Goal: Task Accomplishment & Management: Use online tool/utility

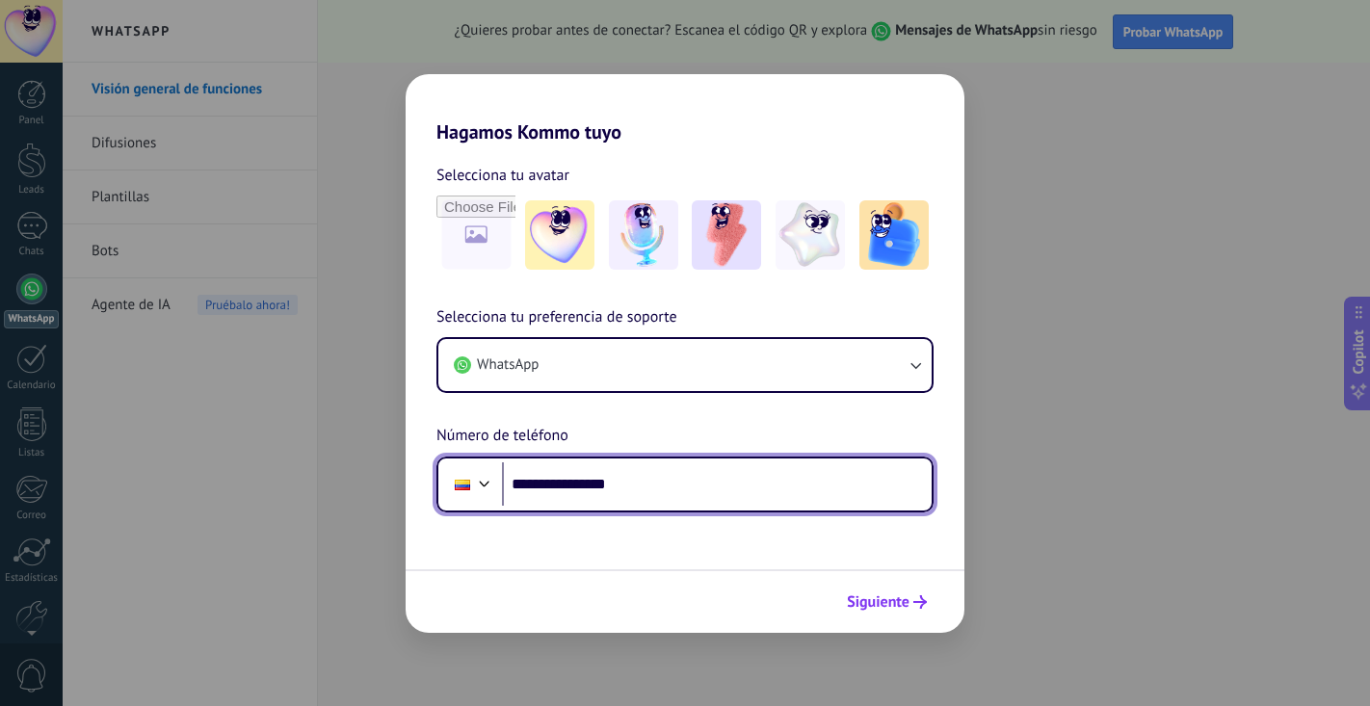
type input "**********"
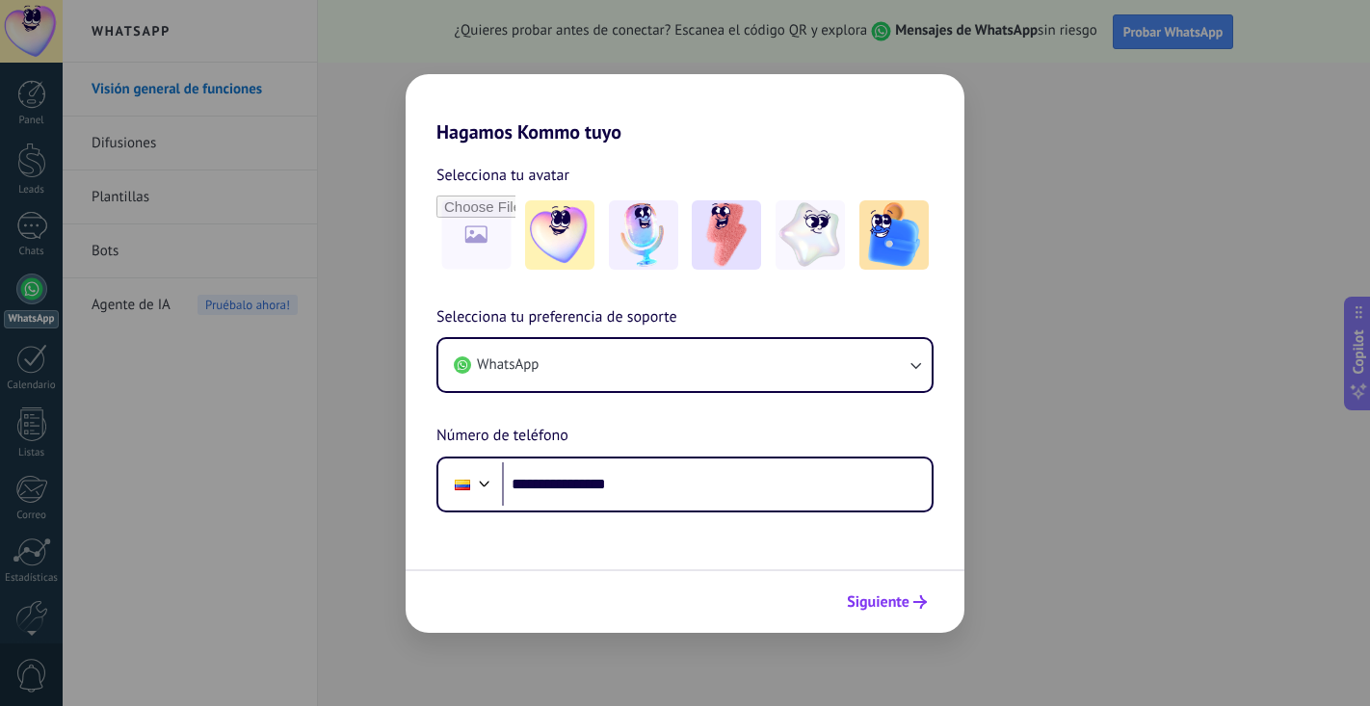
click at [887, 600] on span "Siguiente" at bounding box center [878, 601] width 63 height 13
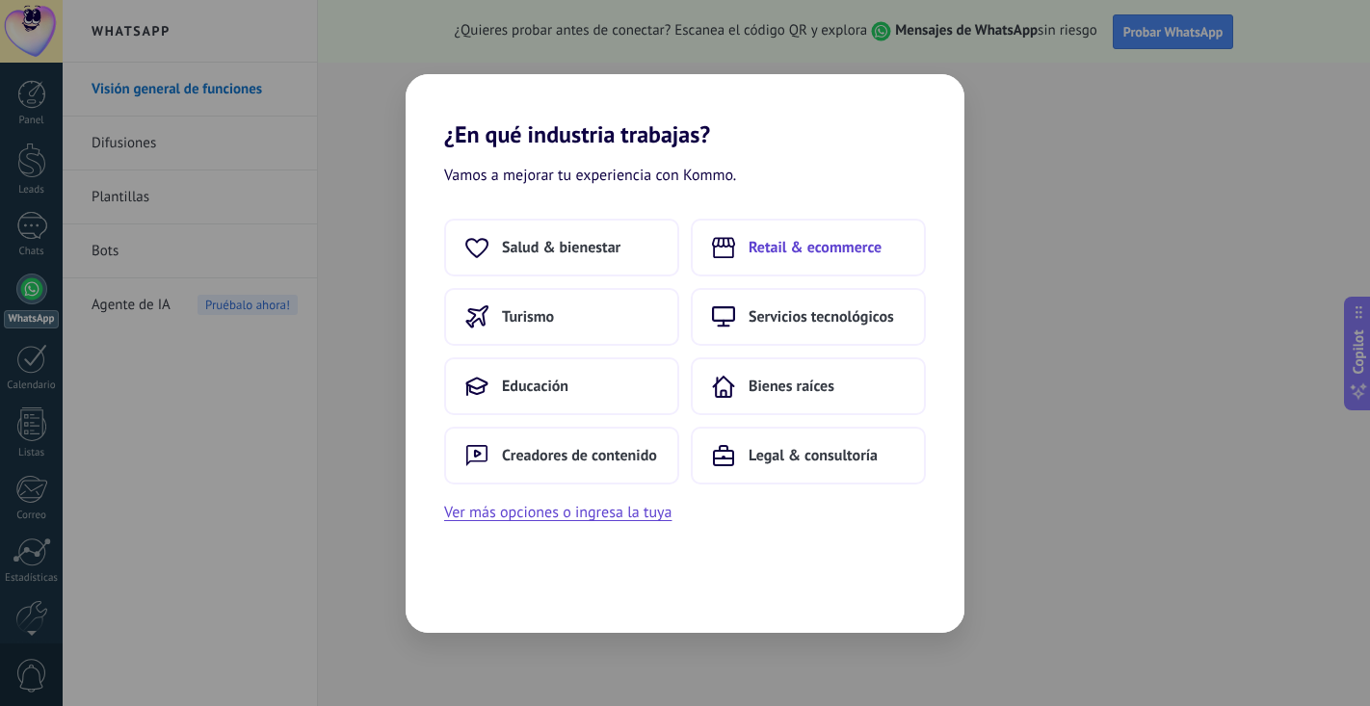
click at [775, 244] on span "Retail & ecommerce" at bounding box center [814, 247] width 133 height 19
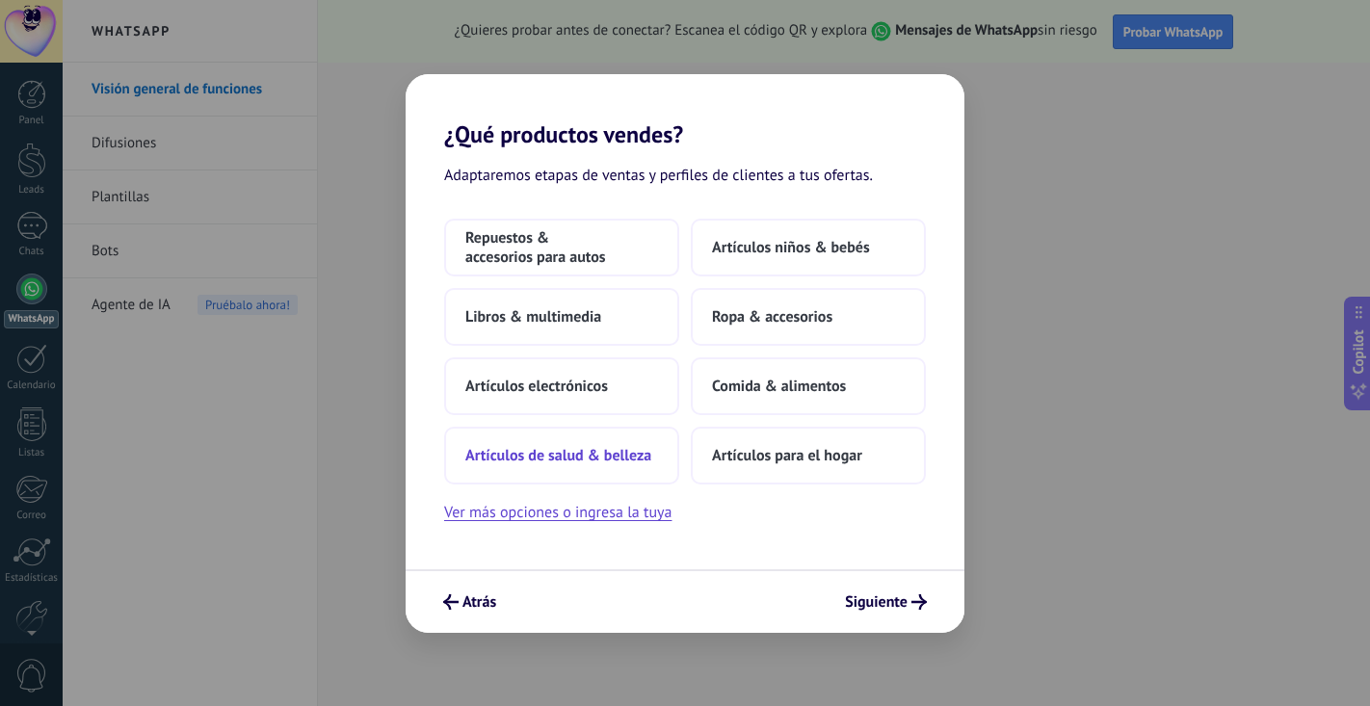
click at [646, 466] on button "Artículos de salud & belleza" at bounding box center [561, 456] width 235 height 58
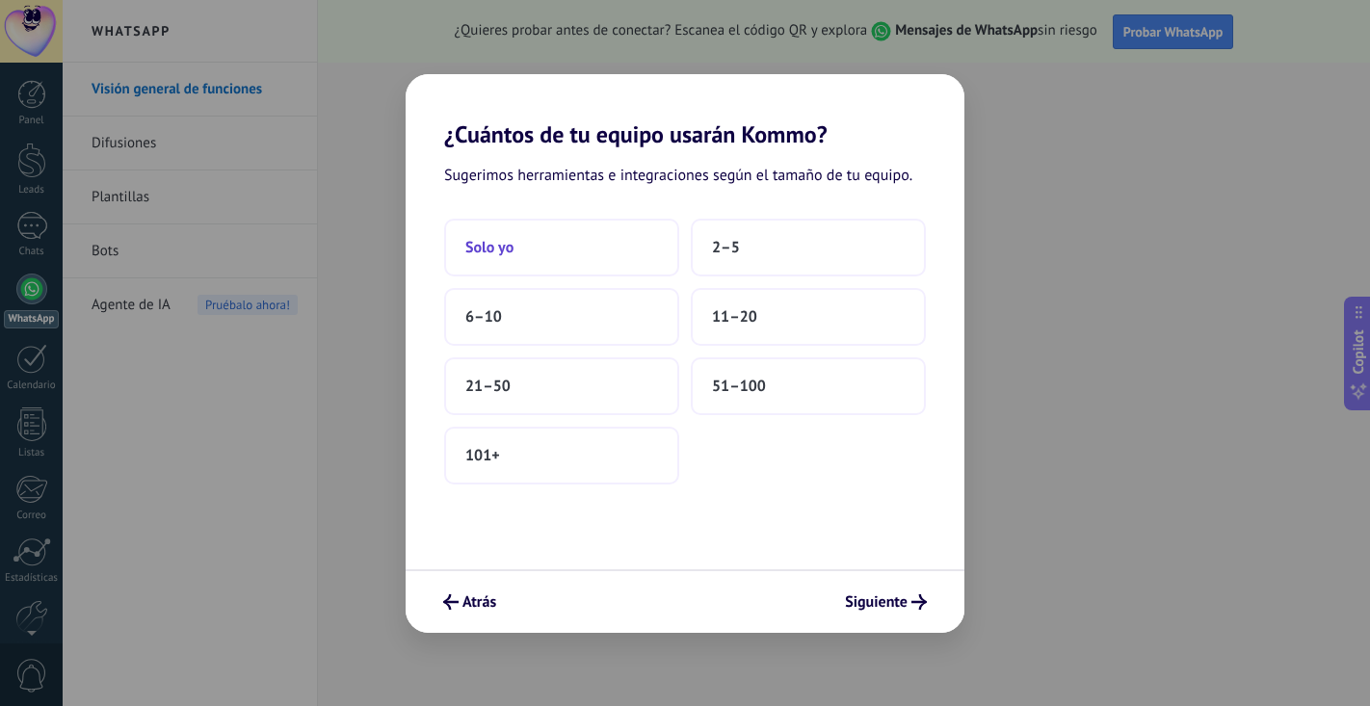
click at [613, 255] on button "Solo yo" at bounding box center [561, 248] width 235 height 58
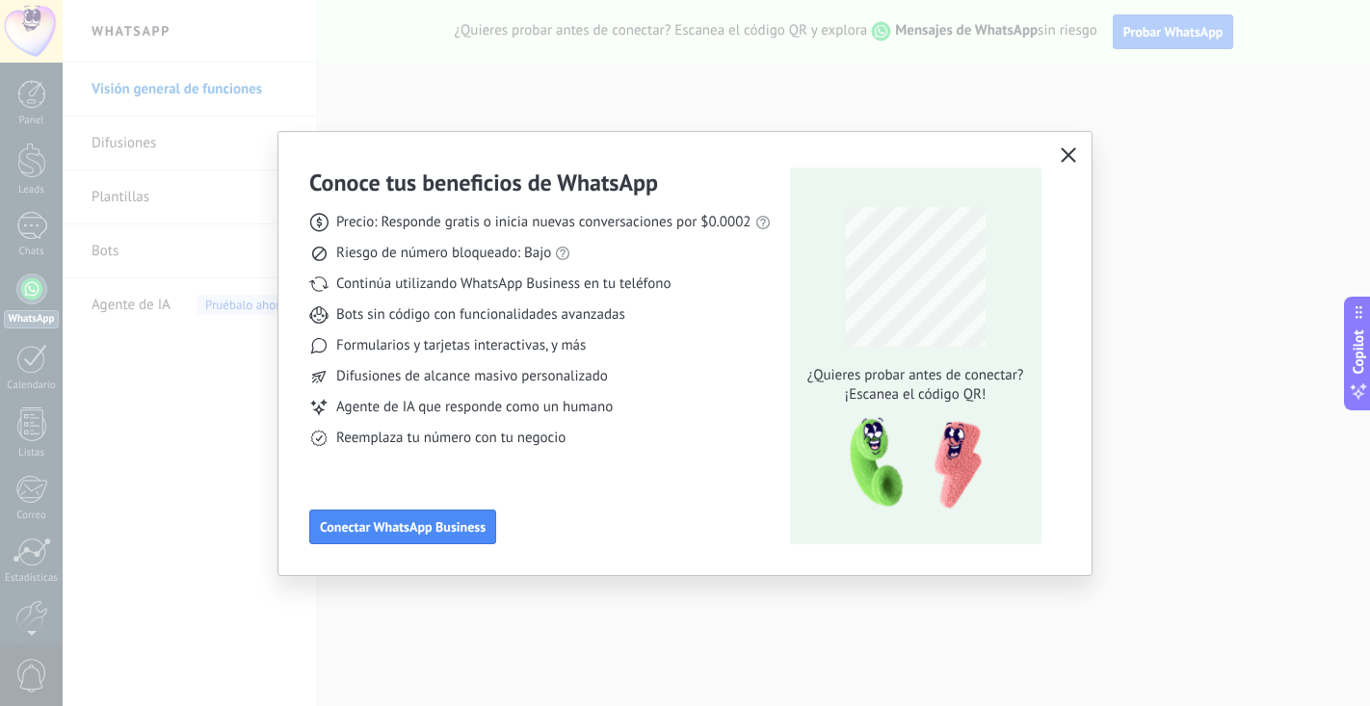
click at [1066, 155] on icon "button" at bounding box center [1068, 154] width 15 height 15
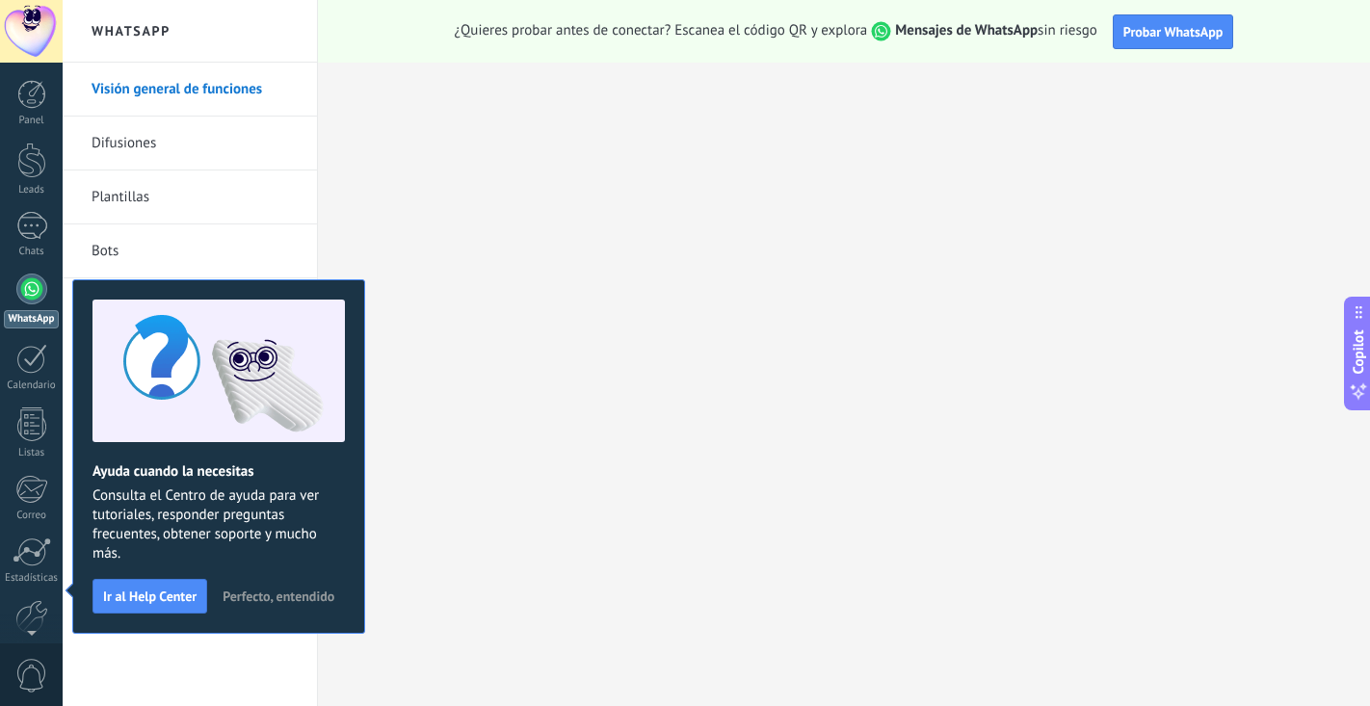
click at [26, 308] on link "WhatsApp" at bounding box center [31, 301] width 63 height 55
click at [293, 601] on span "Perfecto, entendido" at bounding box center [279, 595] width 112 height 13
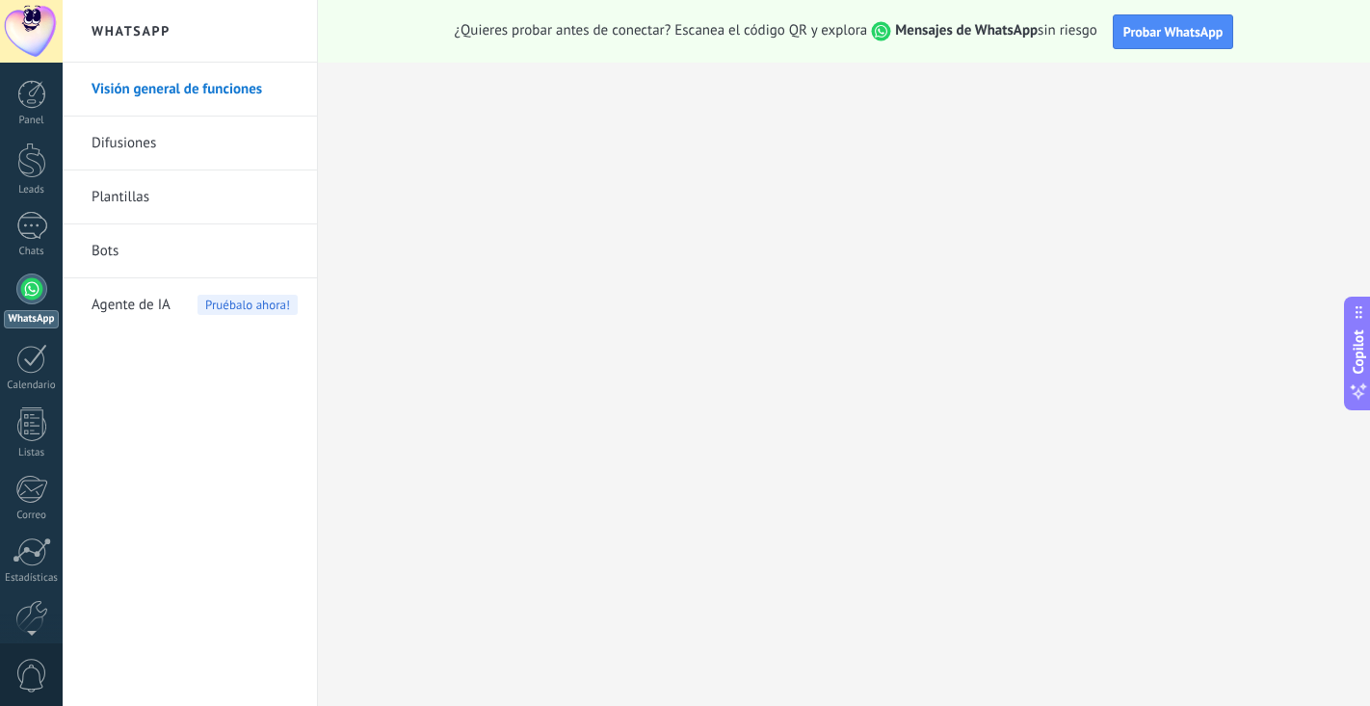
click at [254, 91] on link "Visión general de funciones" at bounding box center [195, 90] width 206 height 54
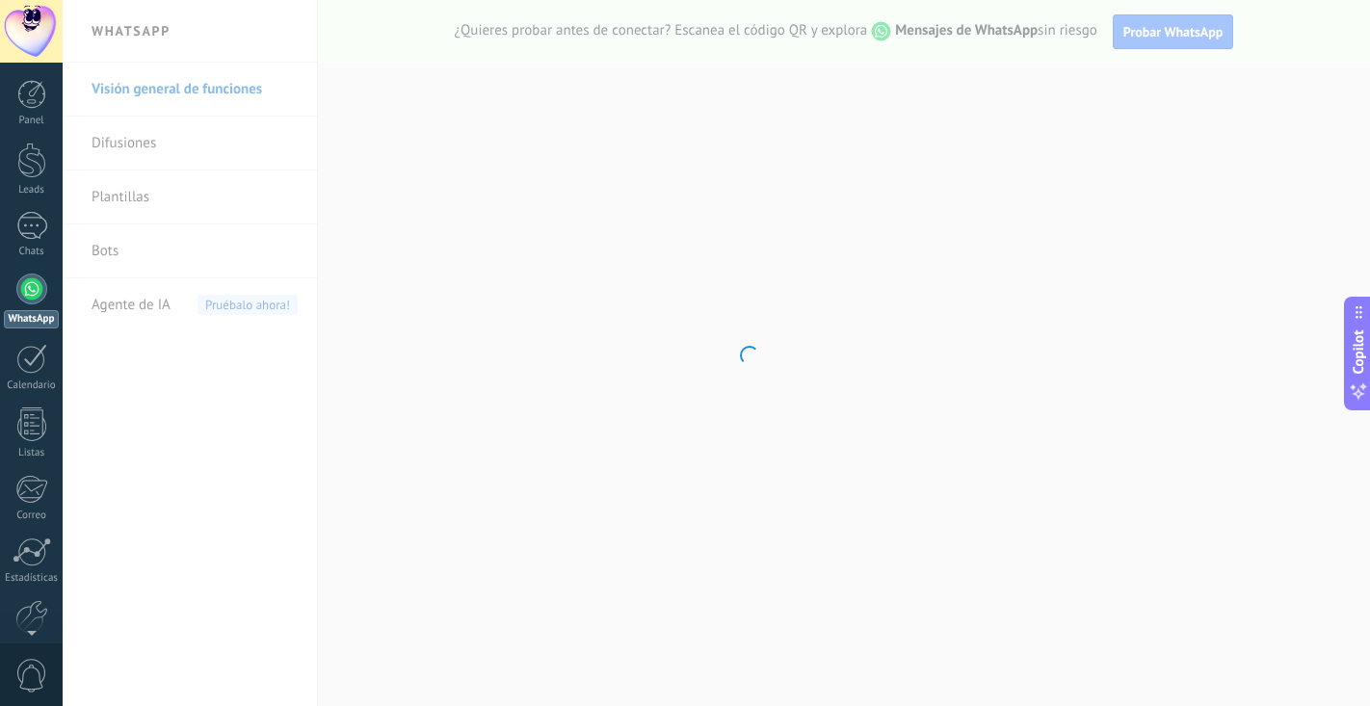
click at [16, 283] on div at bounding box center [31, 289] width 31 height 31
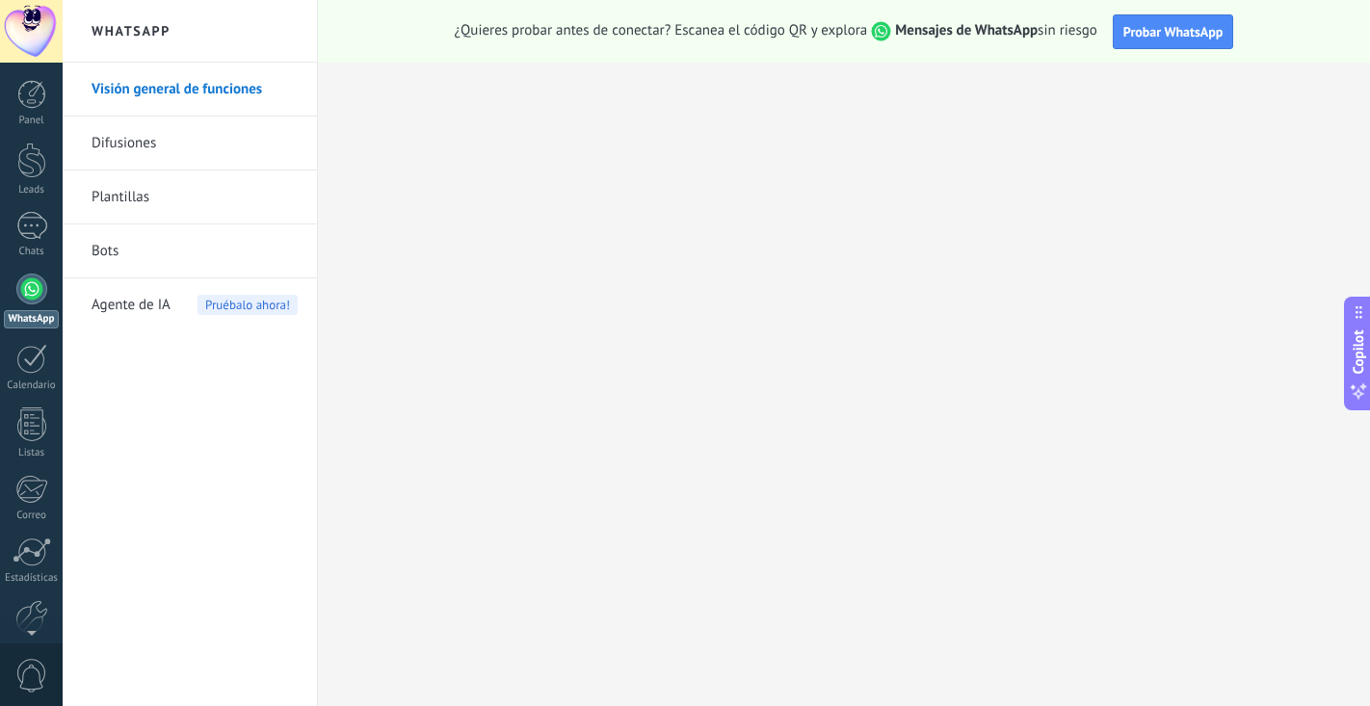
click at [28, 285] on div at bounding box center [31, 289] width 31 height 31
click at [38, 297] on div at bounding box center [31, 289] width 31 height 31
click at [28, 355] on div at bounding box center [31, 359] width 31 height 30
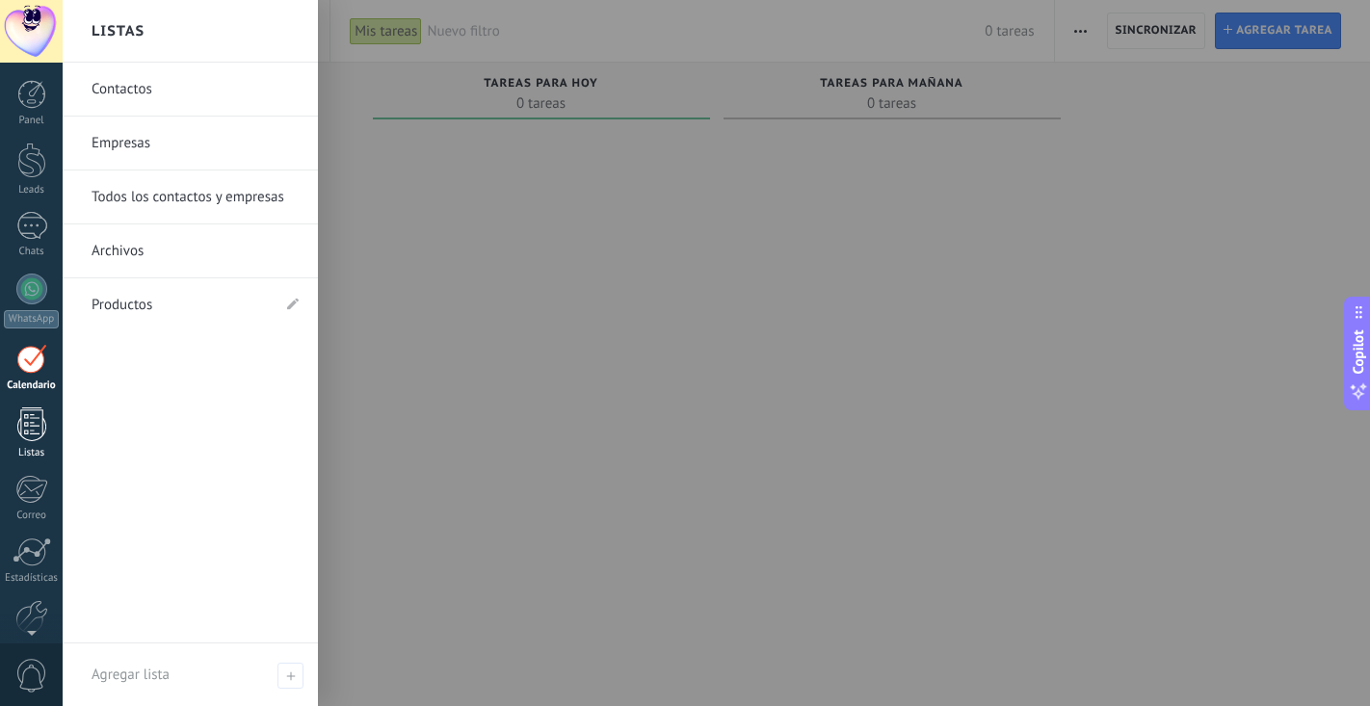
click at [27, 445] on link "Listas" at bounding box center [31, 433] width 63 height 52
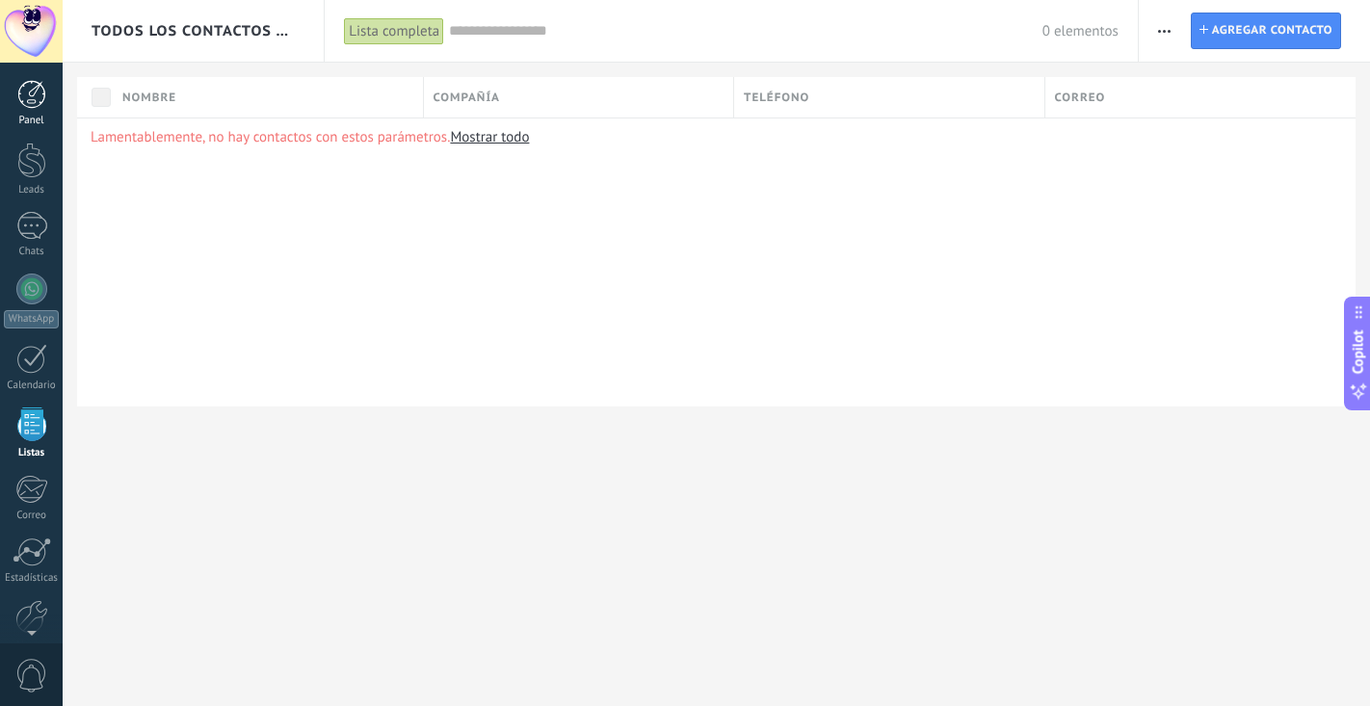
click at [38, 119] on div "Panel" at bounding box center [32, 121] width 56 height 13
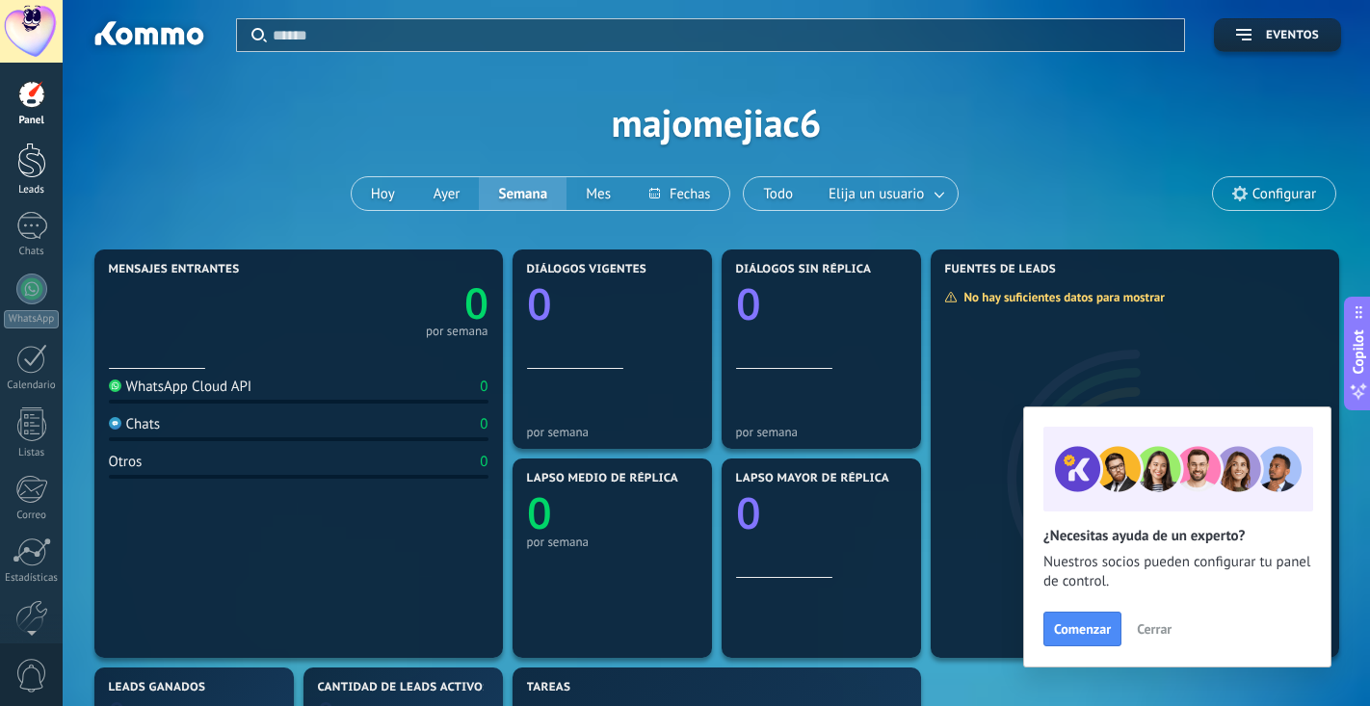
click at [36, 174] on div at bounding box center [31, 161] width 29 height 36
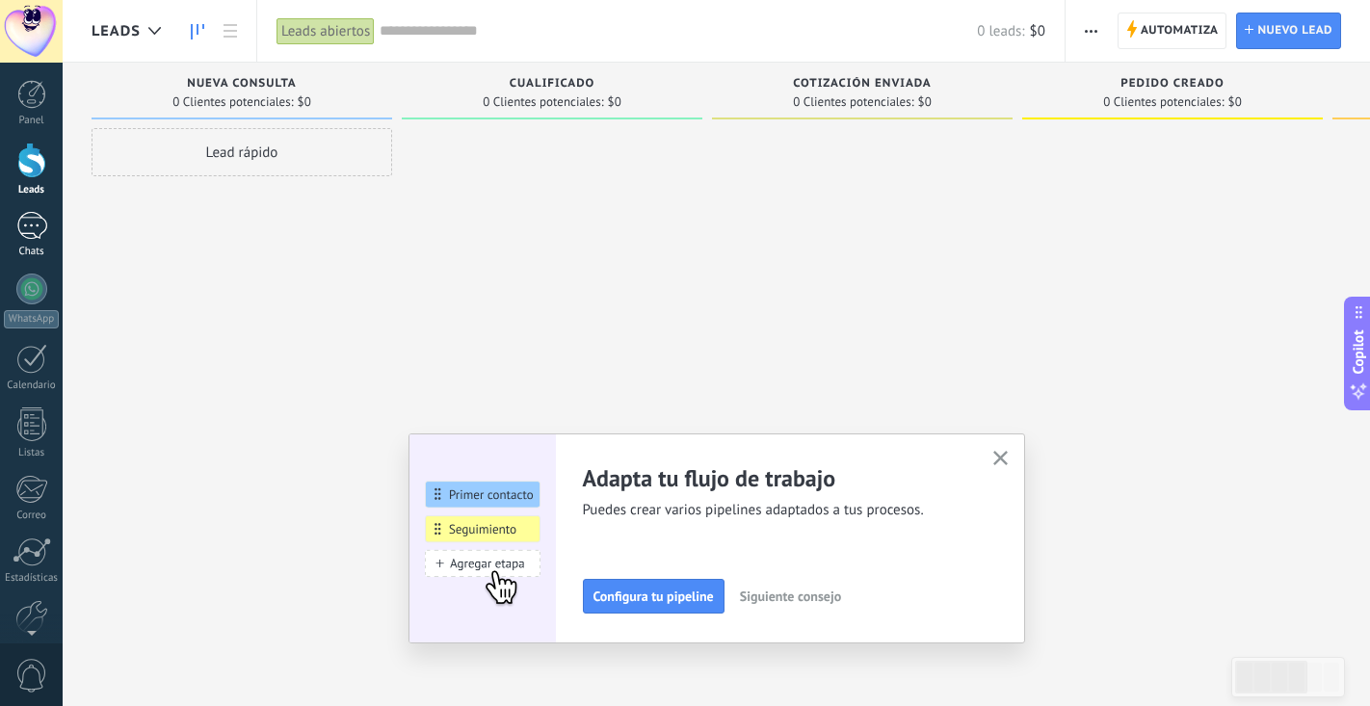
click at [43, 232] on div at bounding box center [31, 226] width 31 height 28
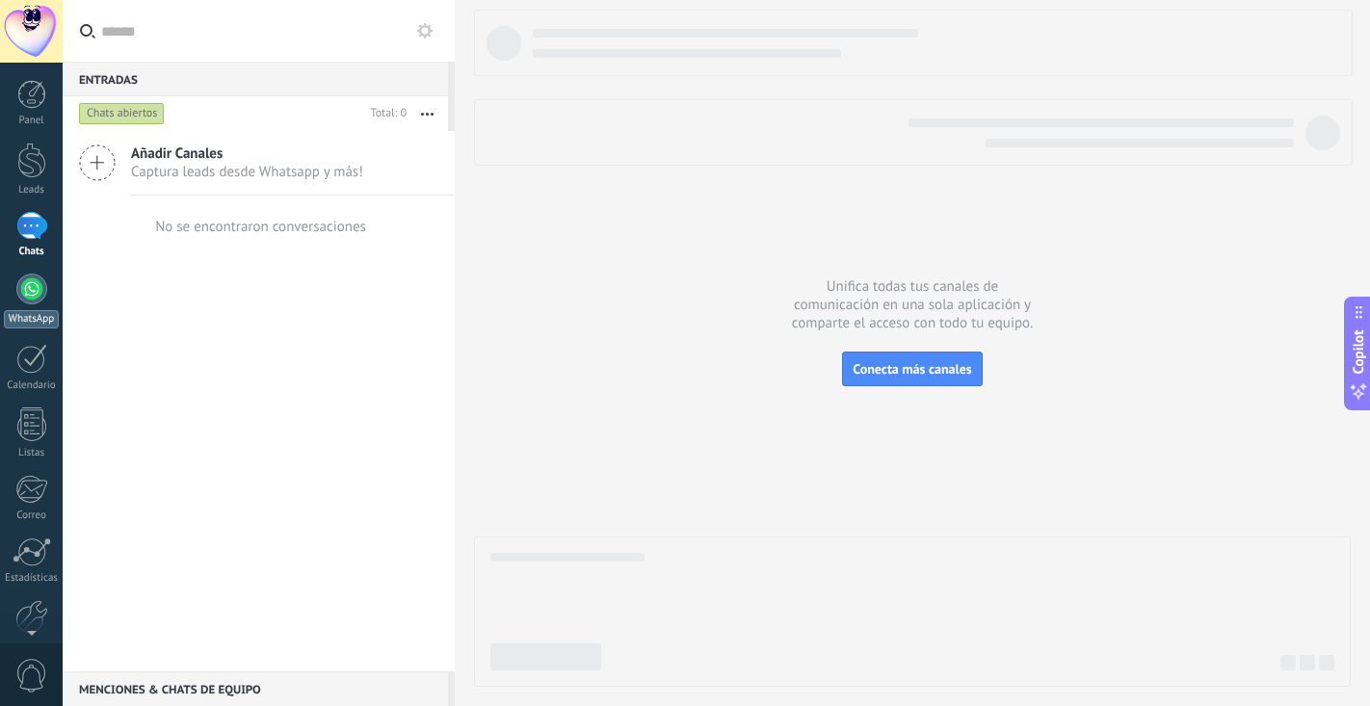
click at [35, 292] on div at bounding box center [31, 289] width 31 height 31
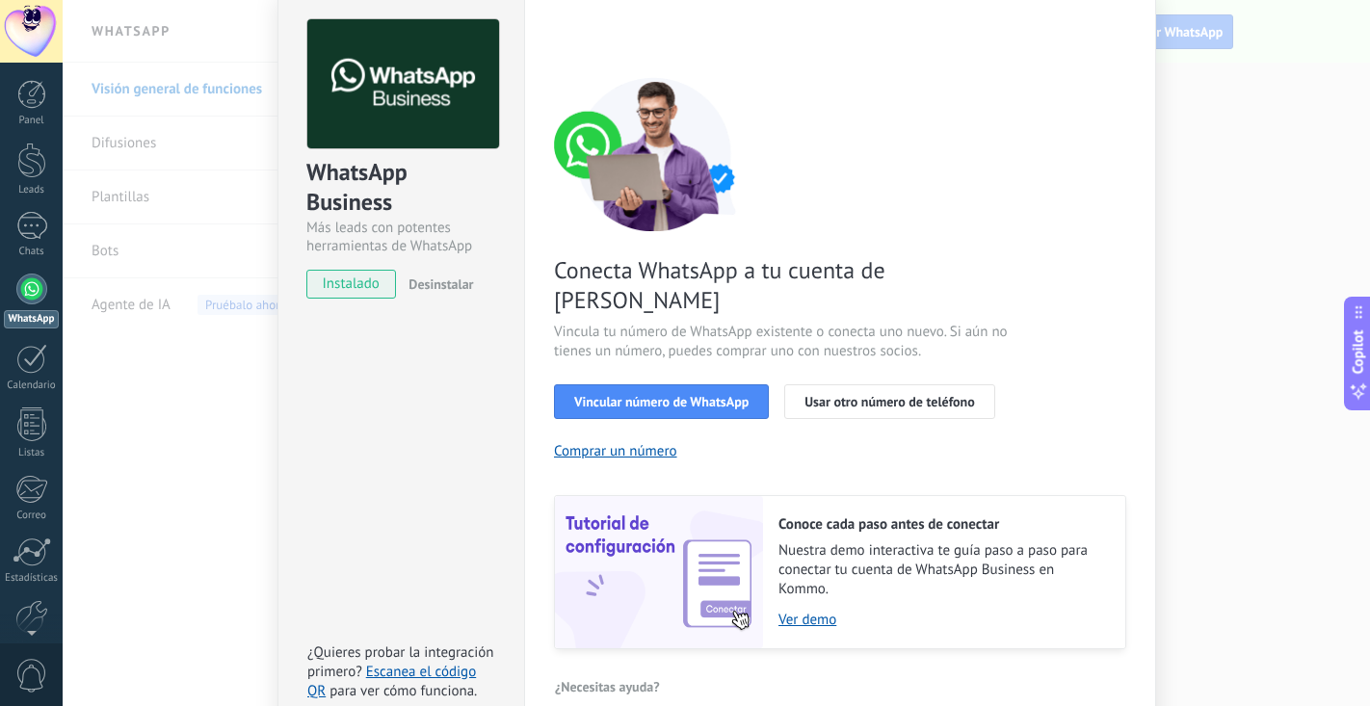
scroll to position [81, 0]
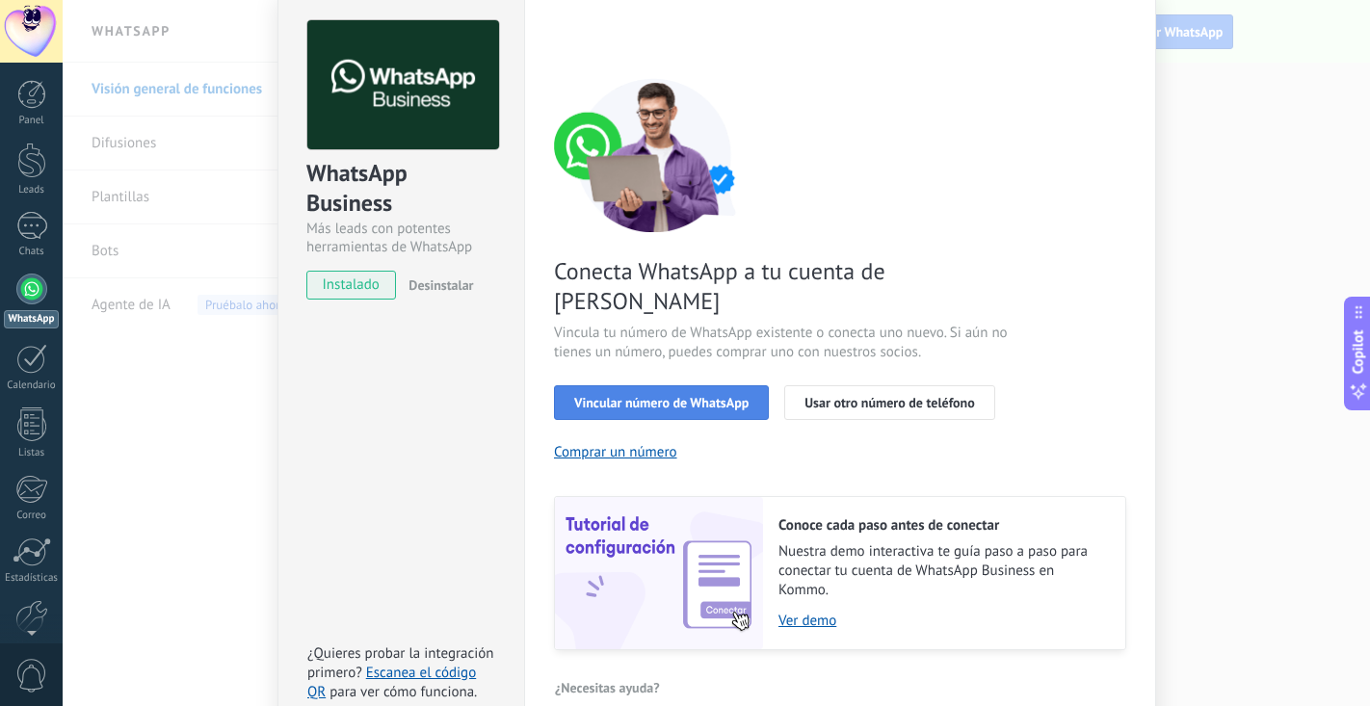
click at [720, 396] on span "Vincular número de WhatsApp" at bounding box center [661, 402] width 174 height 13
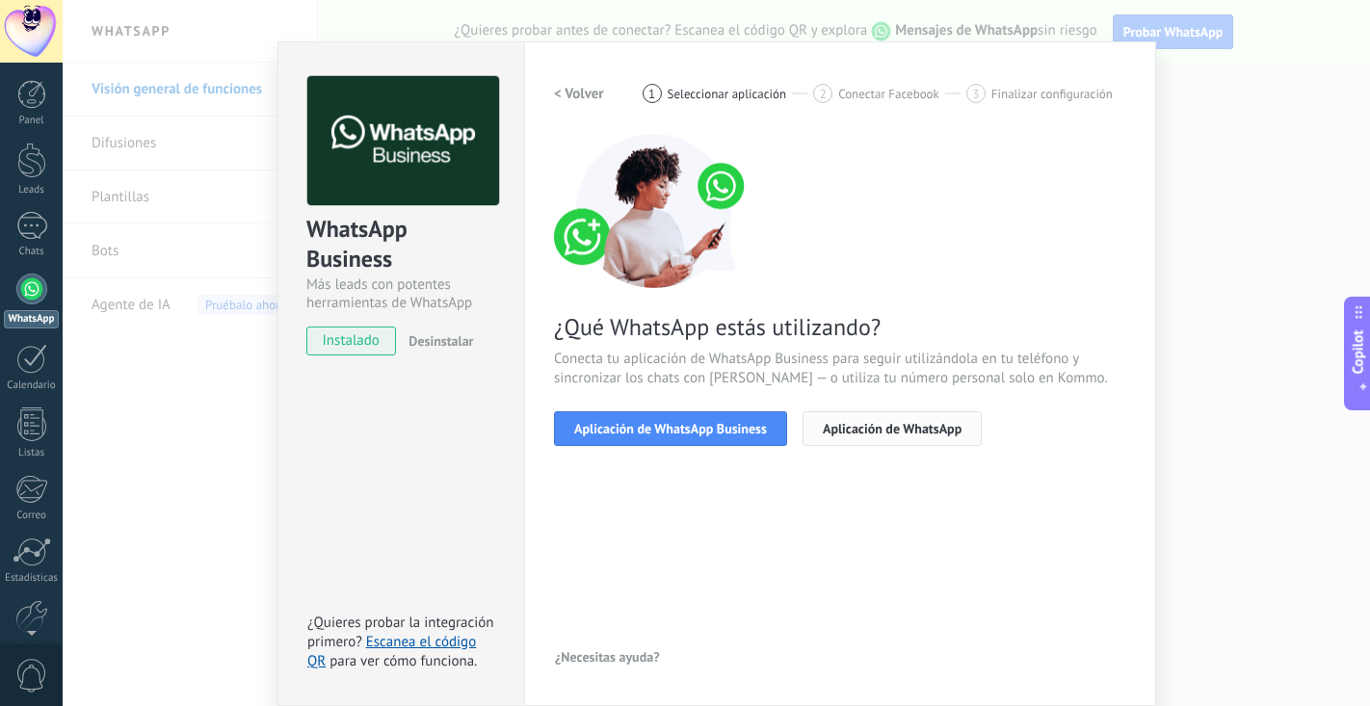
click at [834, 437] on button "Aplicación de WhatsApp" at bounding box center [891, 428] width 179 height 35
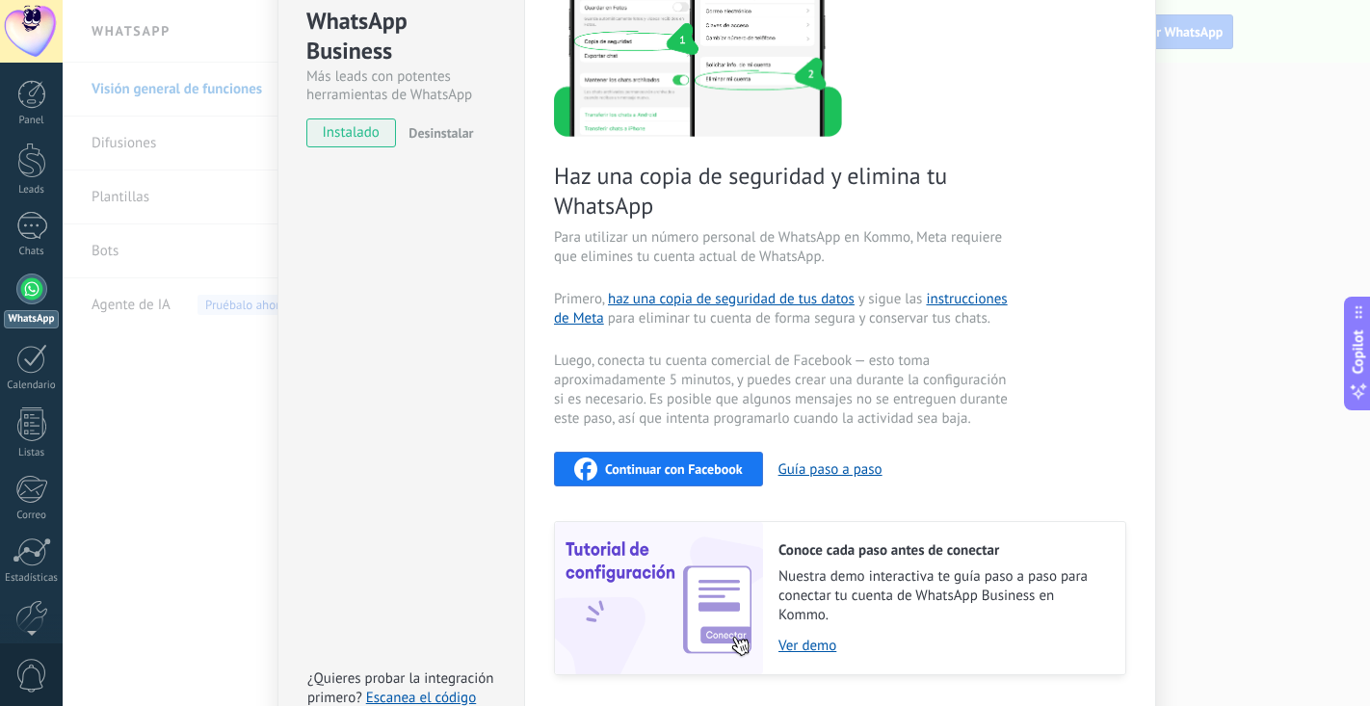
scroll to position [251, 0]
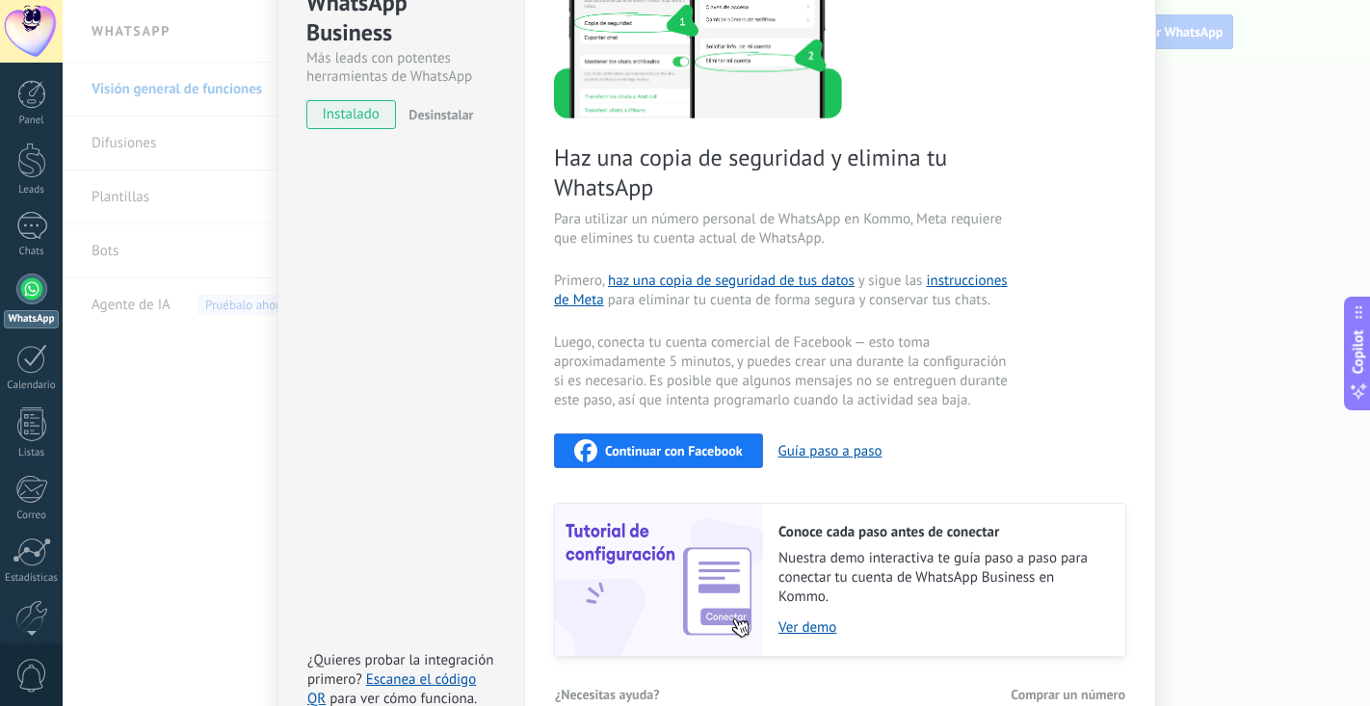
click at [678, 458] on span "Continuar con Facebook" at bounding box center [674, 450] width 138 height 13
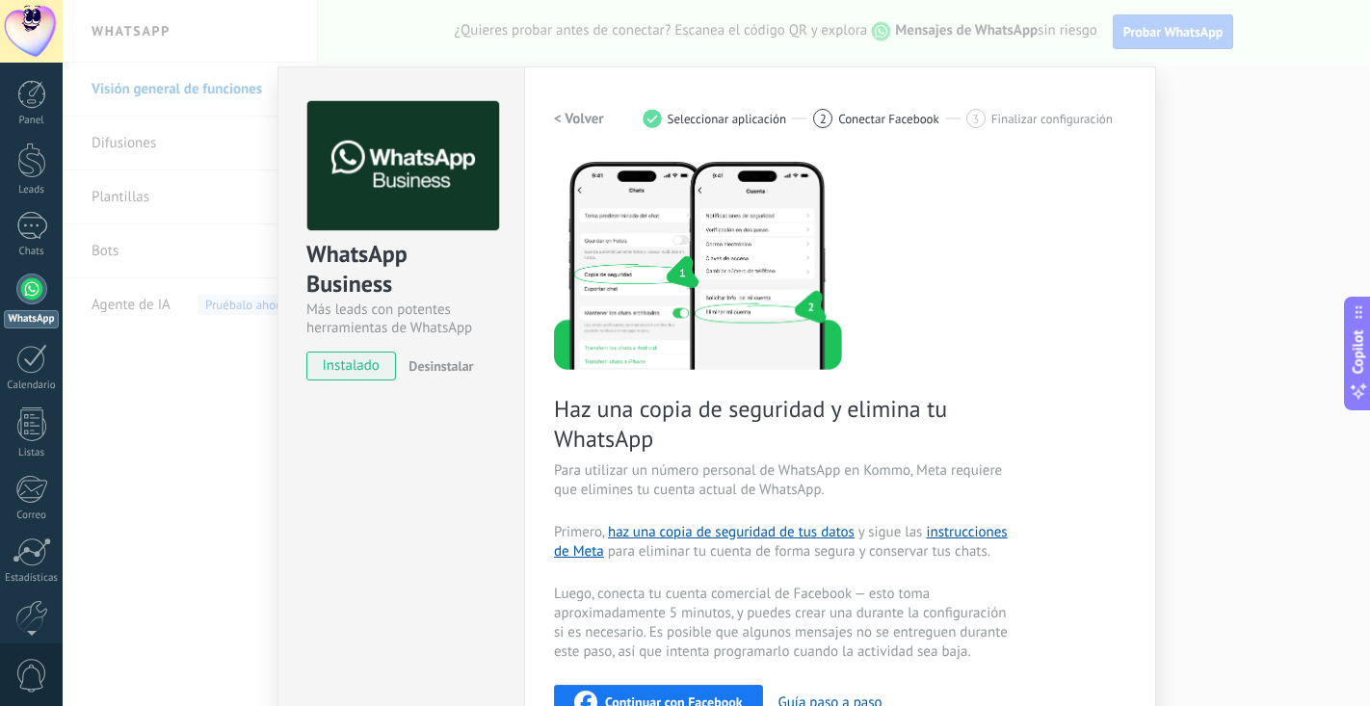
scroll to position [0, 0]
click at [570, 116] on h2 "< Volver" at bounding box center [579, 119] width 50 height 18
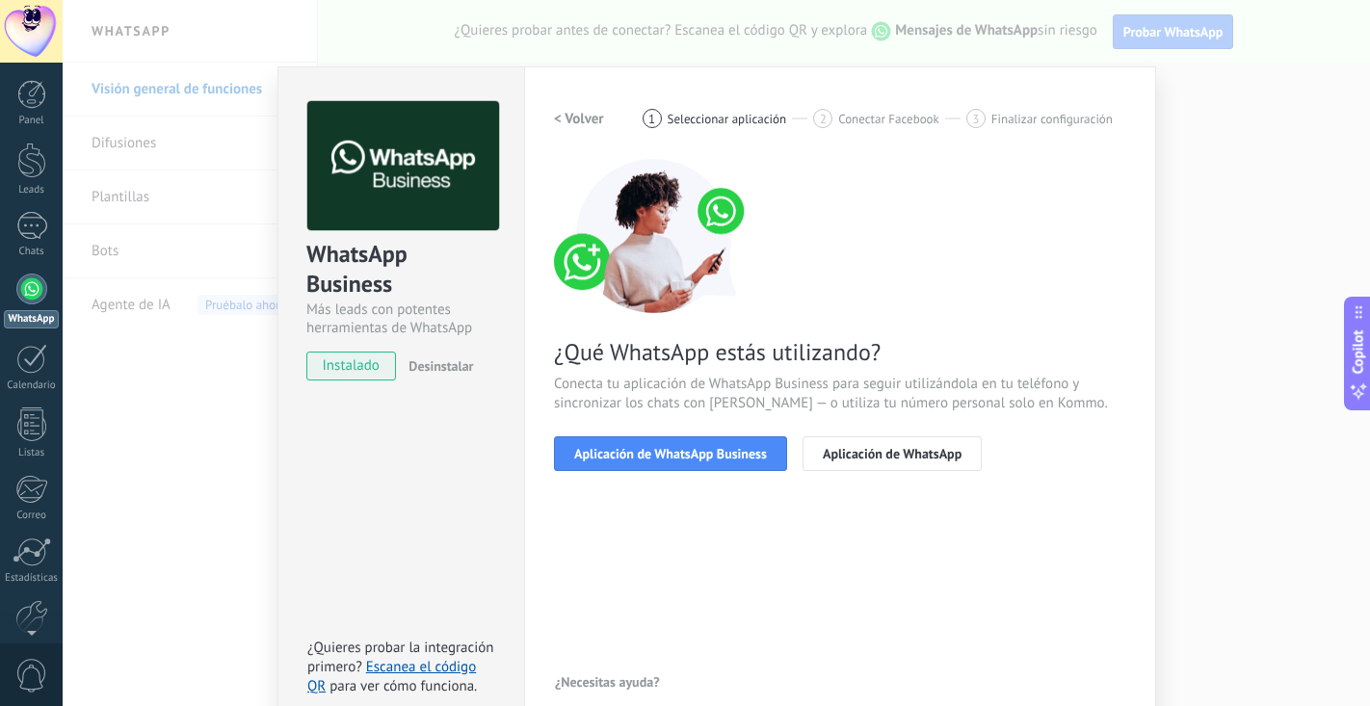
click at [571, 104] on button "< Volver" at bounding box center [579, 118] width 50 height 35
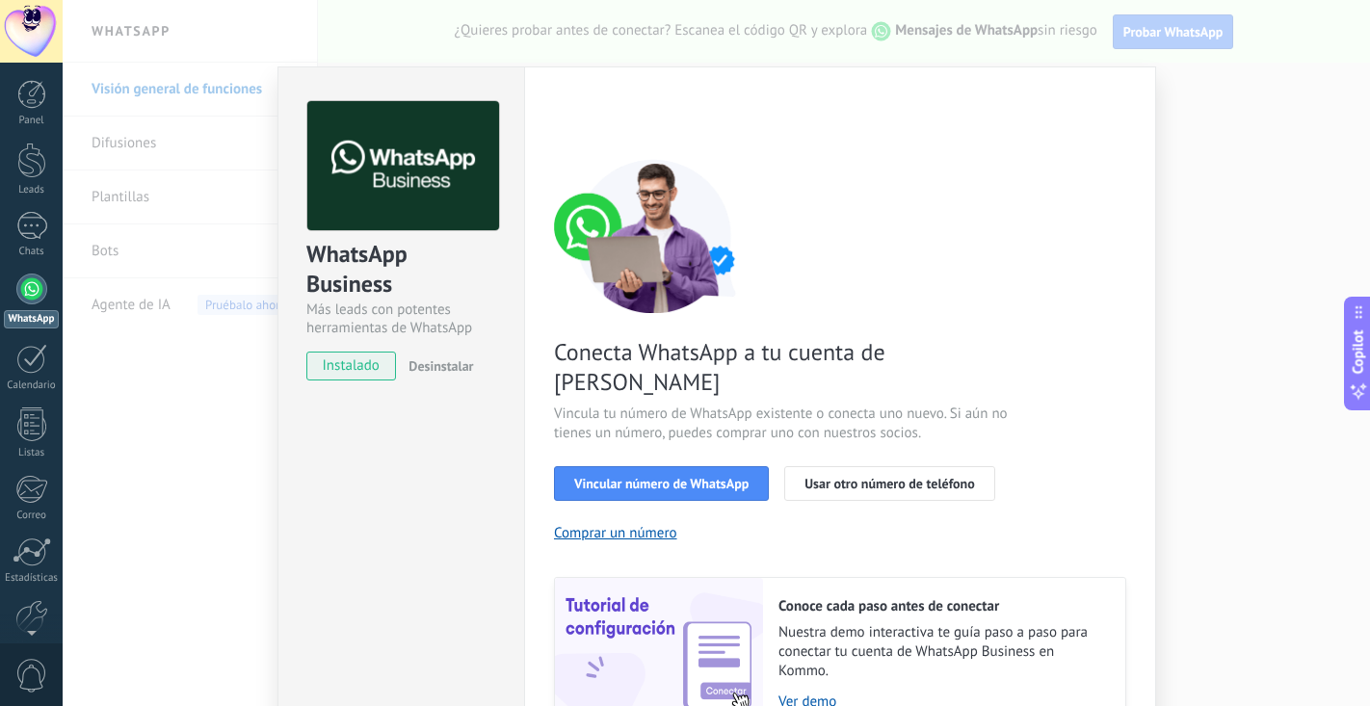
click at [195, 120] on div "WhatsApp Business Más leads con potentes herramientas de WhatsApp instalado Des…" at bounding box center [716, 353] width 1307 height 706
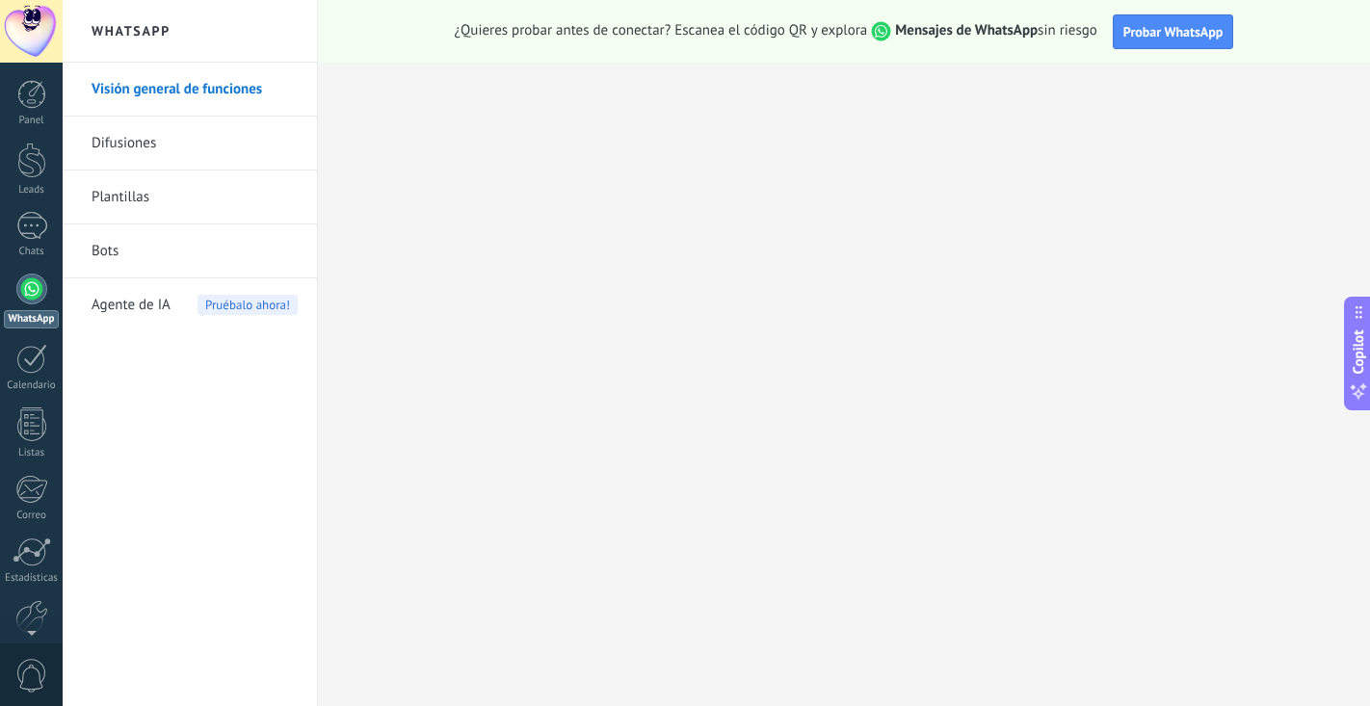
click at [210, 144] on link "Difusiones" at bounding box center [195, 144] width 206 height 54
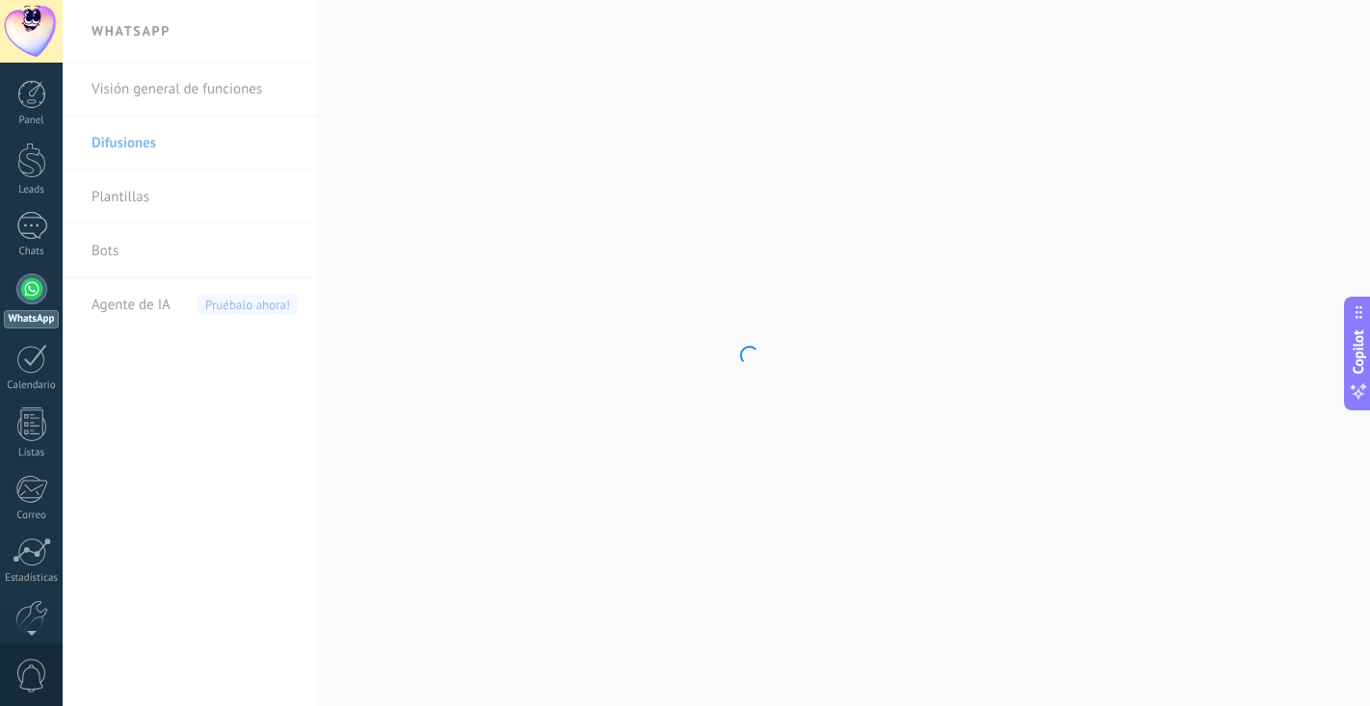
click at [154, 194] on body ".abecls-1,.abecls-2{fill-rule:evenodd}.abecls-2{fill:#fff} .abhcls-1{fill:none}…" at bounding box center [685, 353] width 1370 height 706
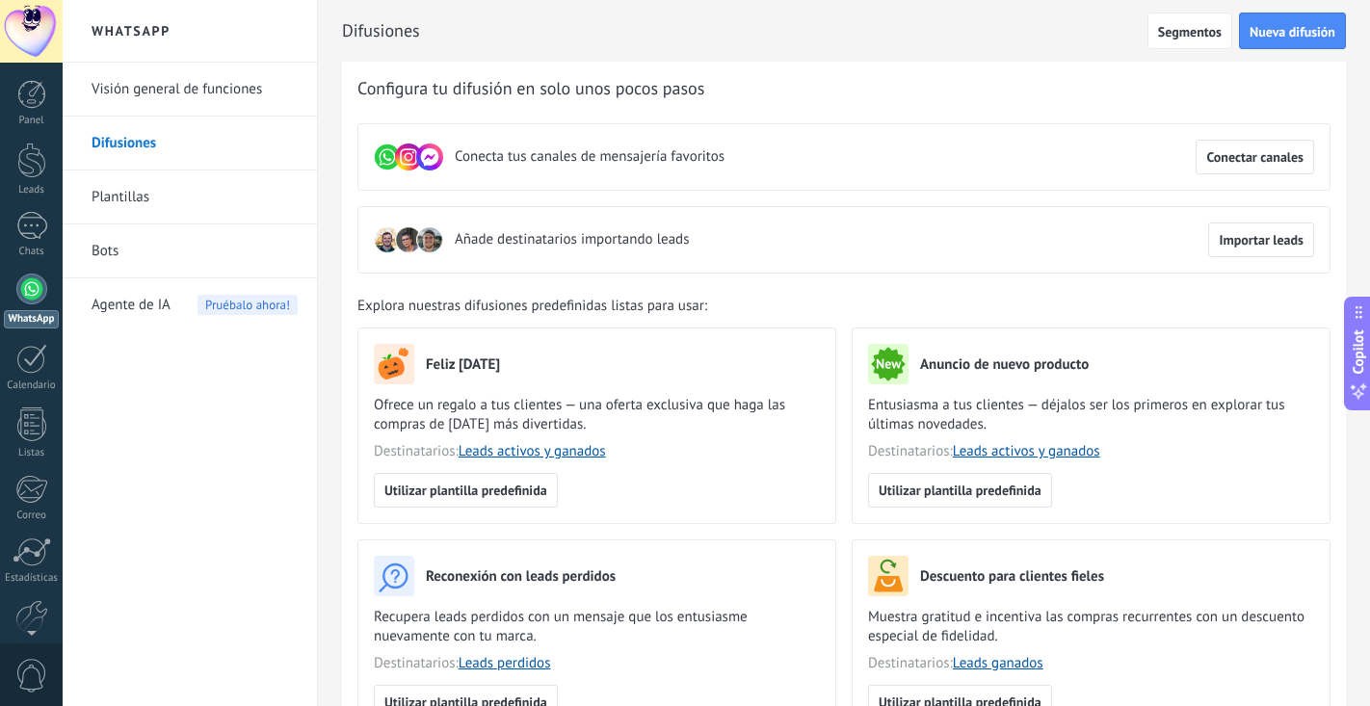
click at [117, 267] on link "Bots" at bounding box center [195, 251] width 206 height 54
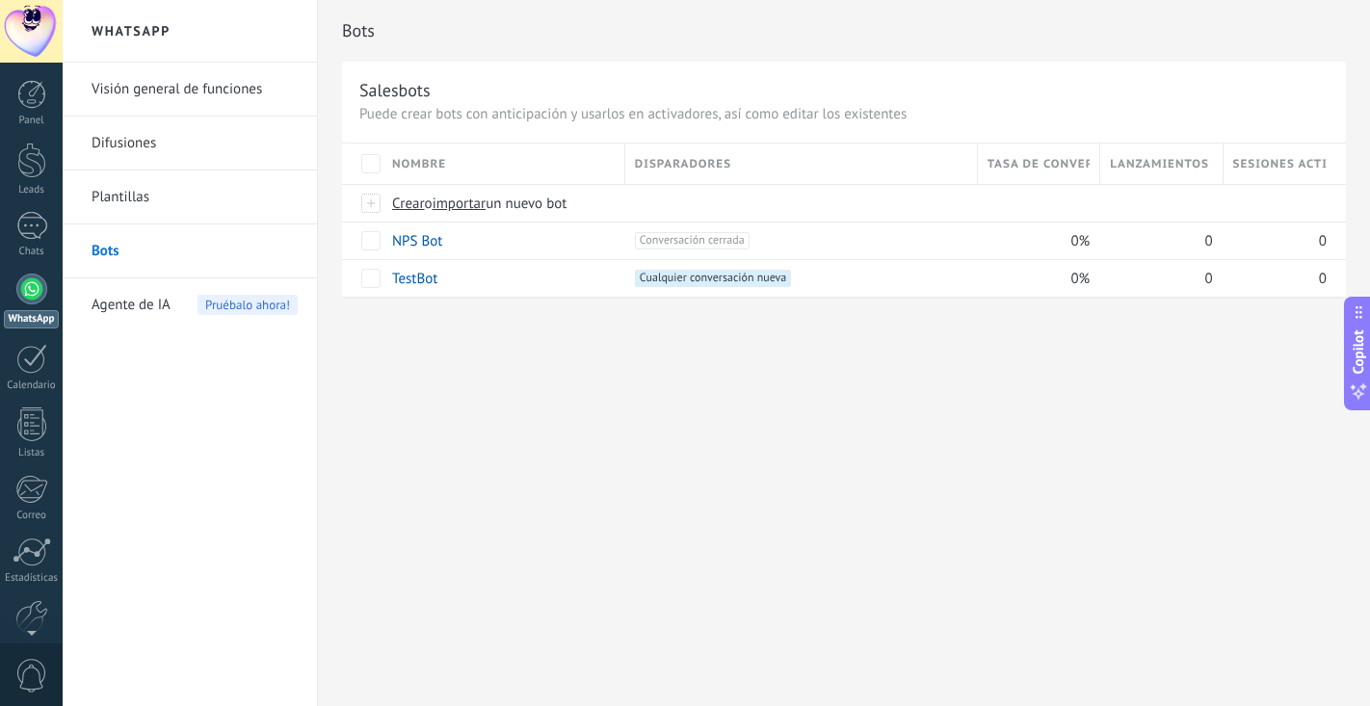
click at [120, 305] on span "Agente de IA" at bounding box center [131, 305] width 79 height 54
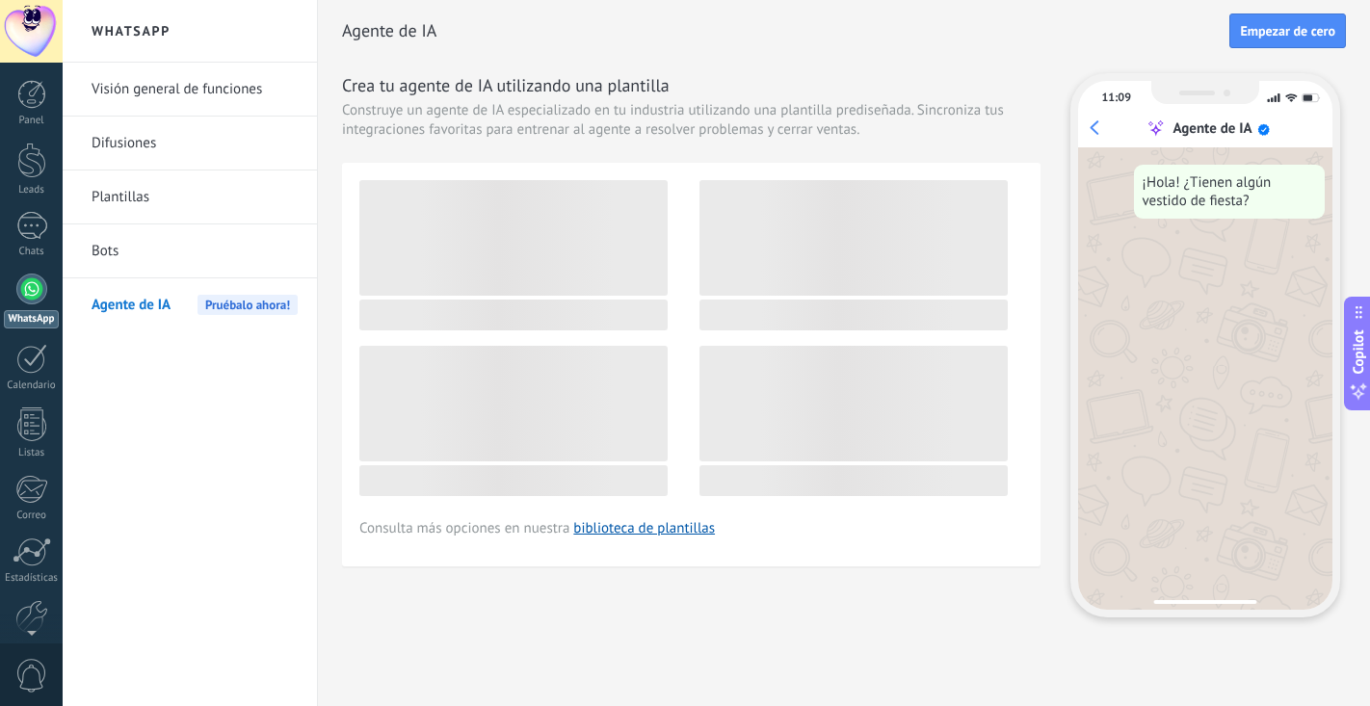
click at [195, 89] on link "Visión general de funciones" at bounding box center [195, 90] width 206 height 54
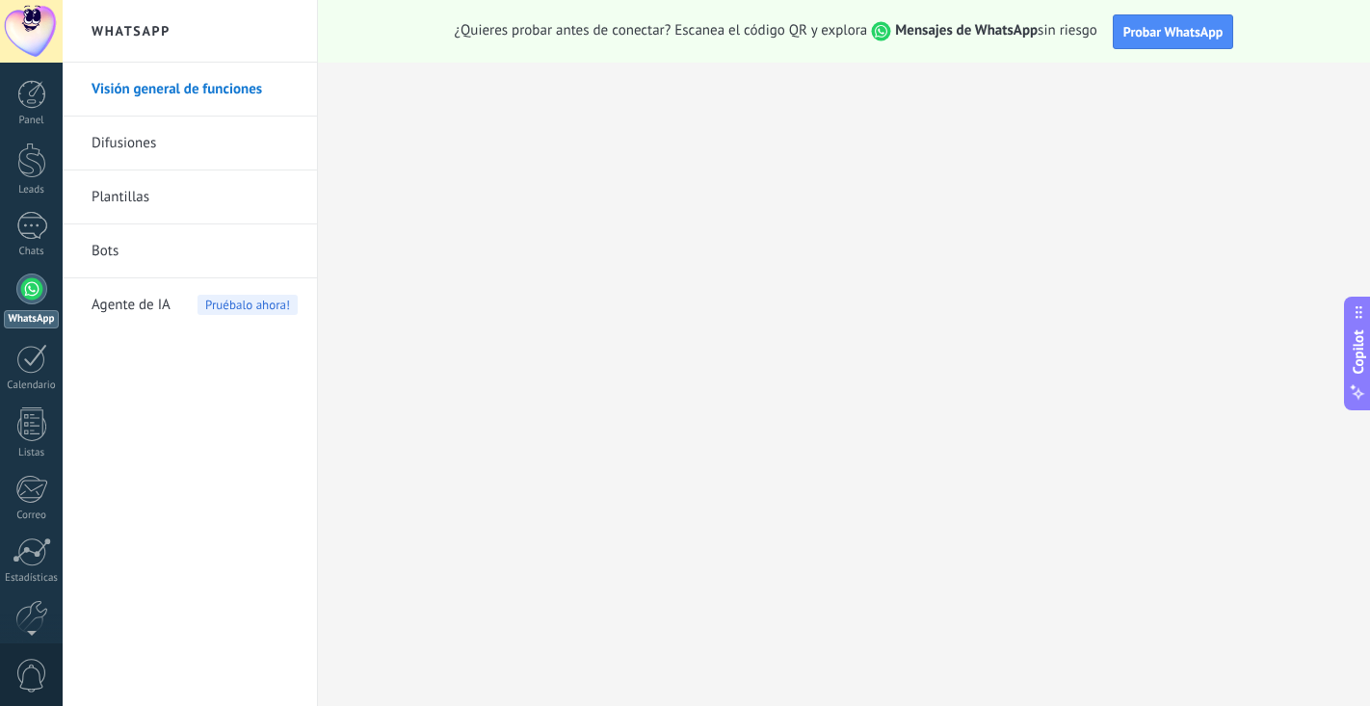
click at [34, 39] on div at bounding box center [31, 31] width 63 height 63
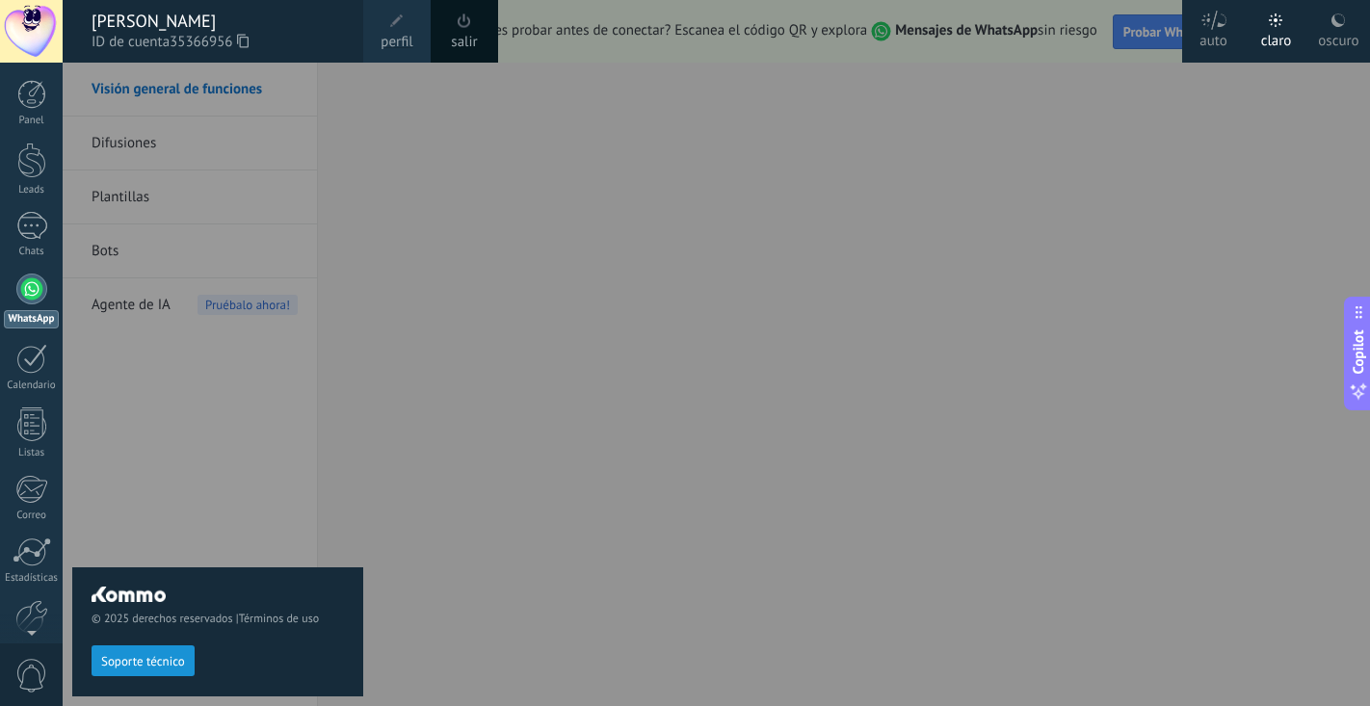
click at [401, 45] on span "perfil" at bounding box center [396, 42] width 32 height 21
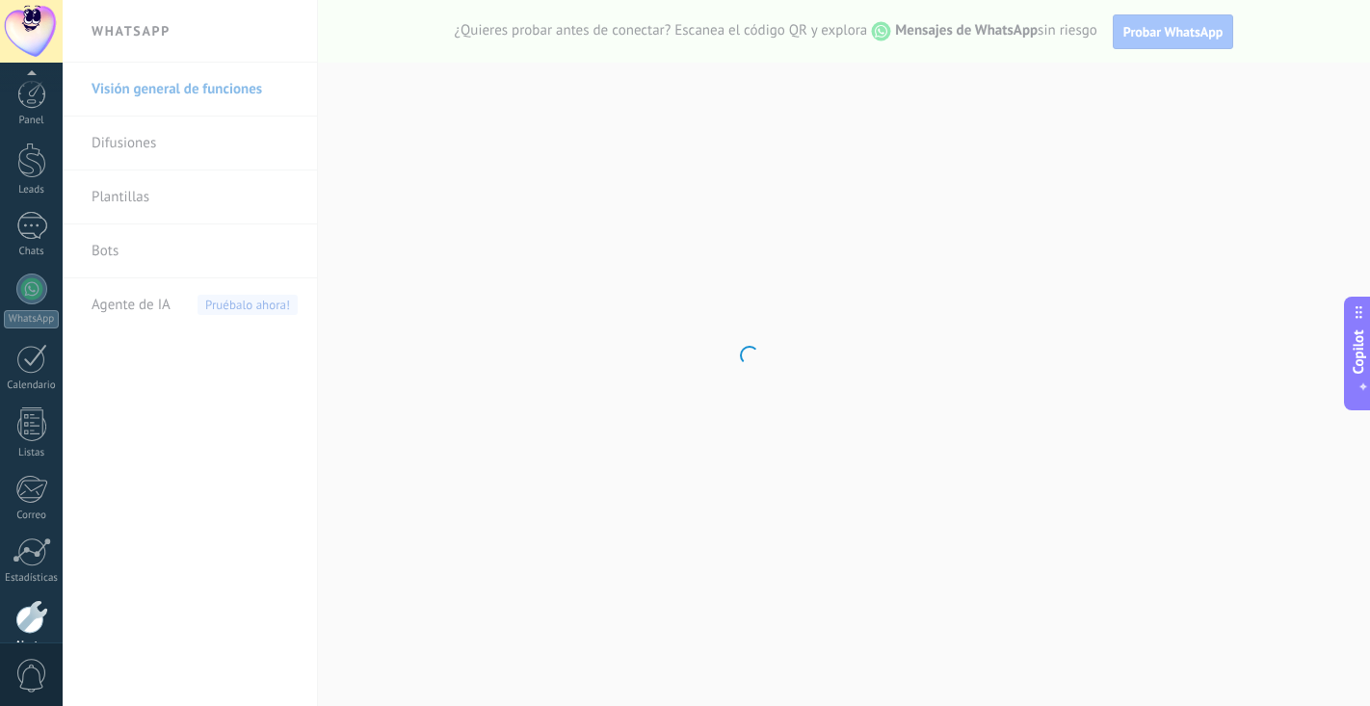
scroll to position [95, 0]
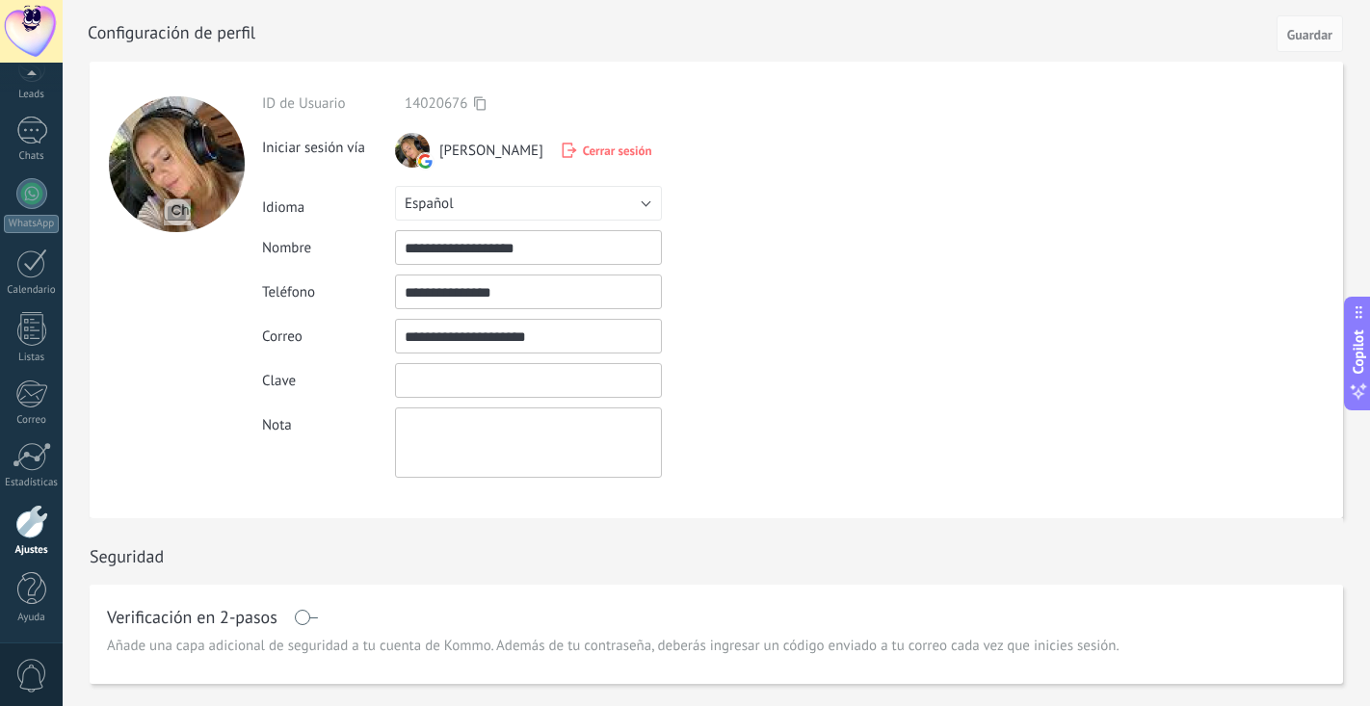
click at [442, 392] on input "textbox" at bounding box center [528, 380] width 267 height 35
click at [38, 468] on div at bounding box center [32, 456] width 39 height 29
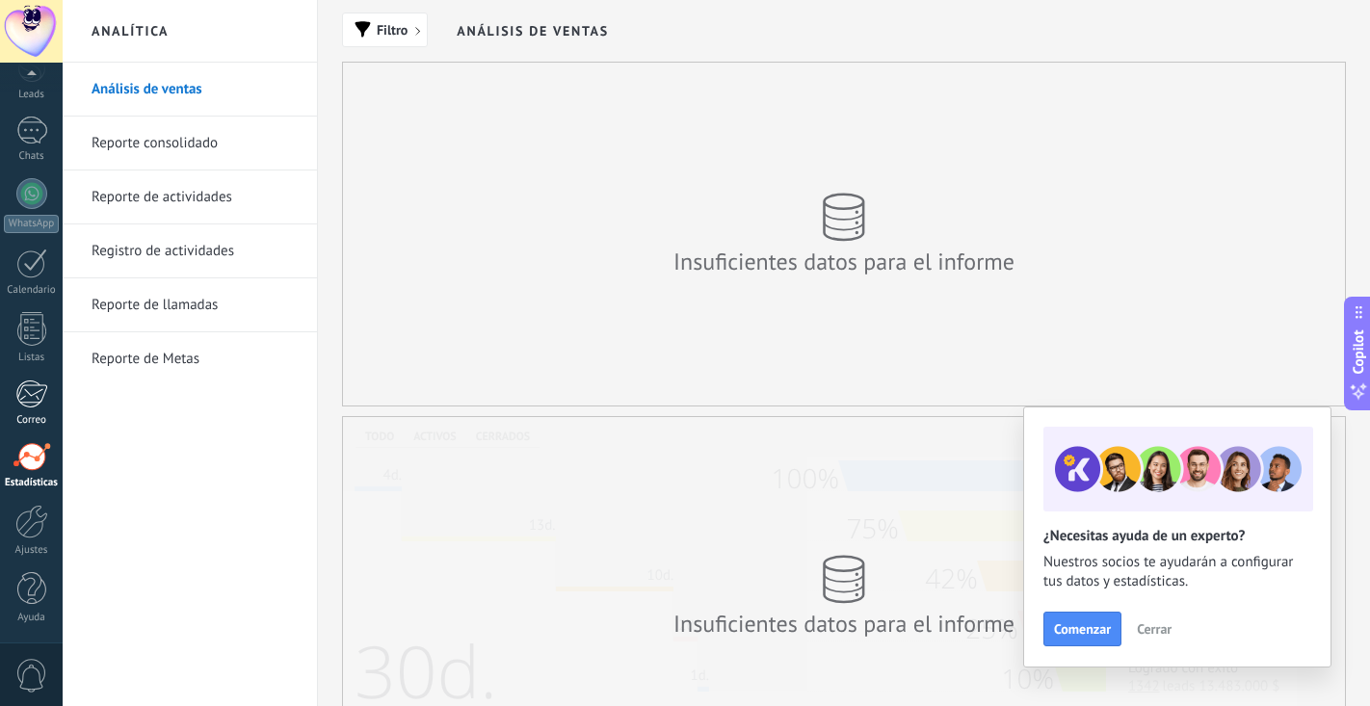
click at [33, 402] on div at bounding box center [31, 394] width 32 height 29
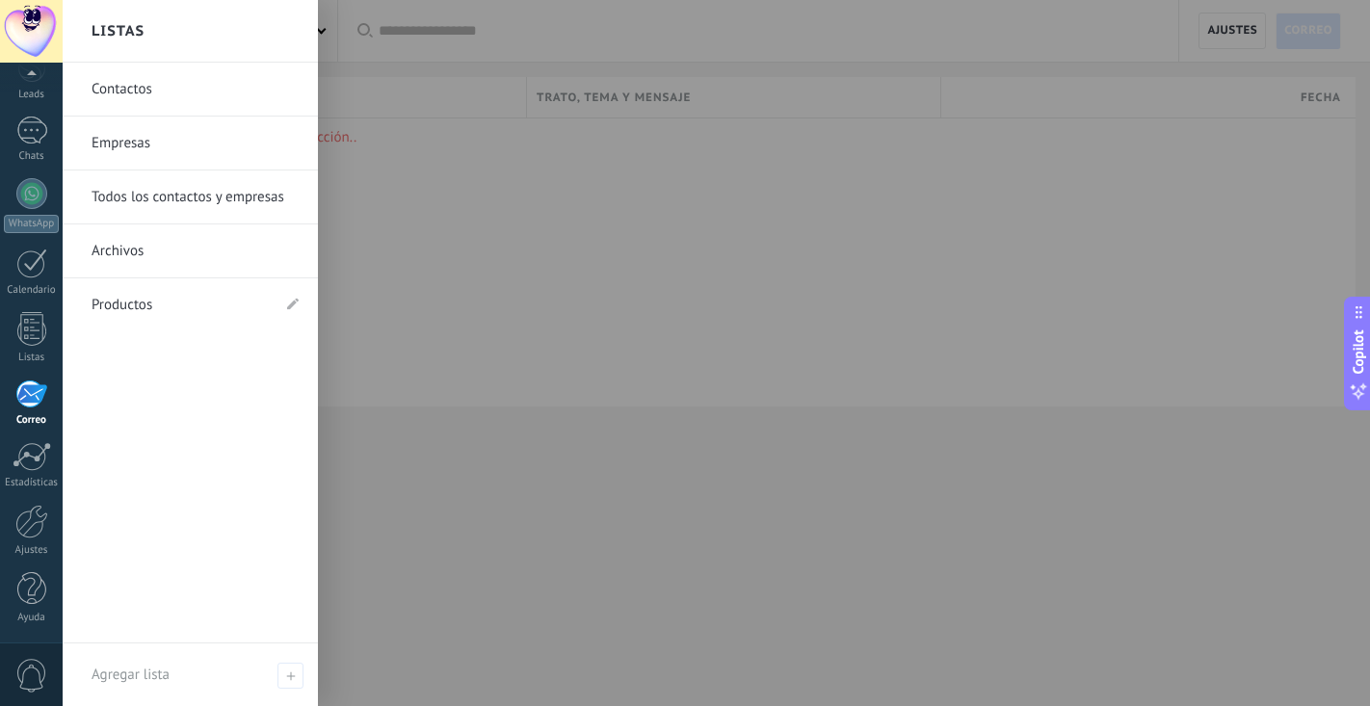
click at [138, 262] on link "Archivos" at bounding box center [195, 251] width 207 height 54
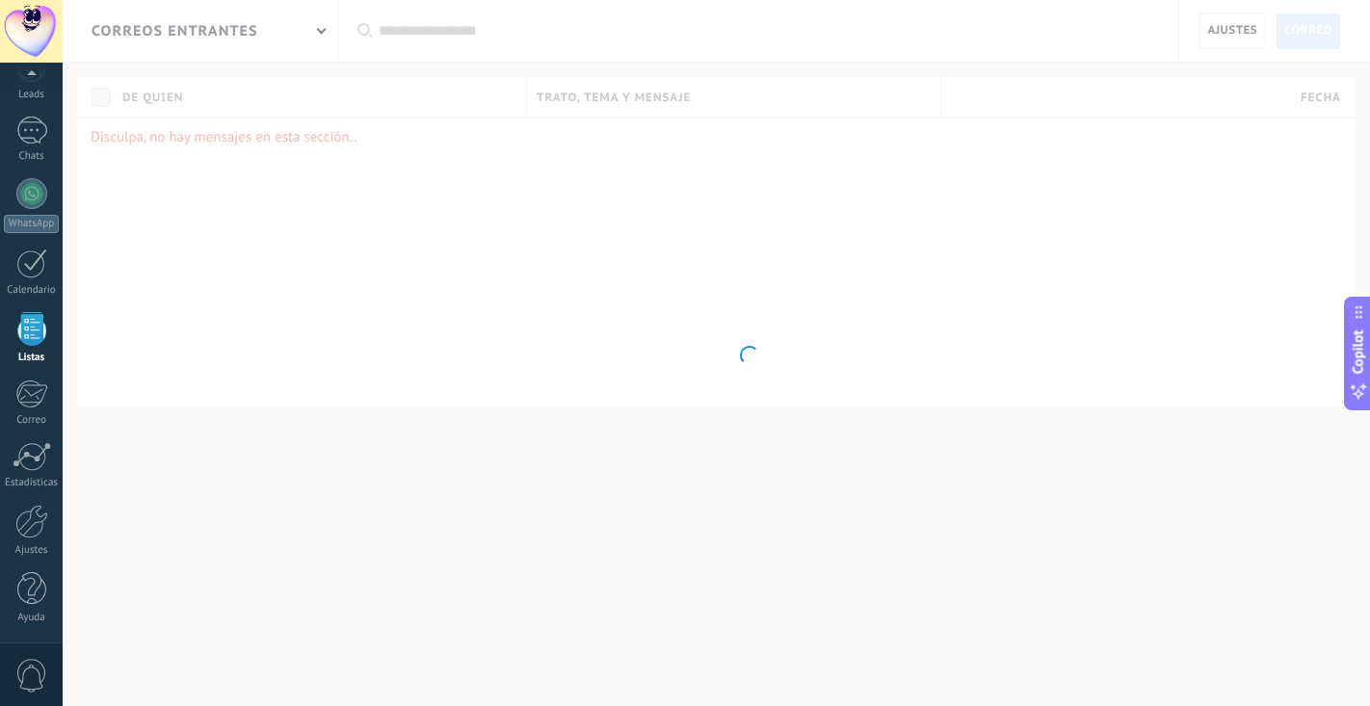
scroll to position [50, 0]
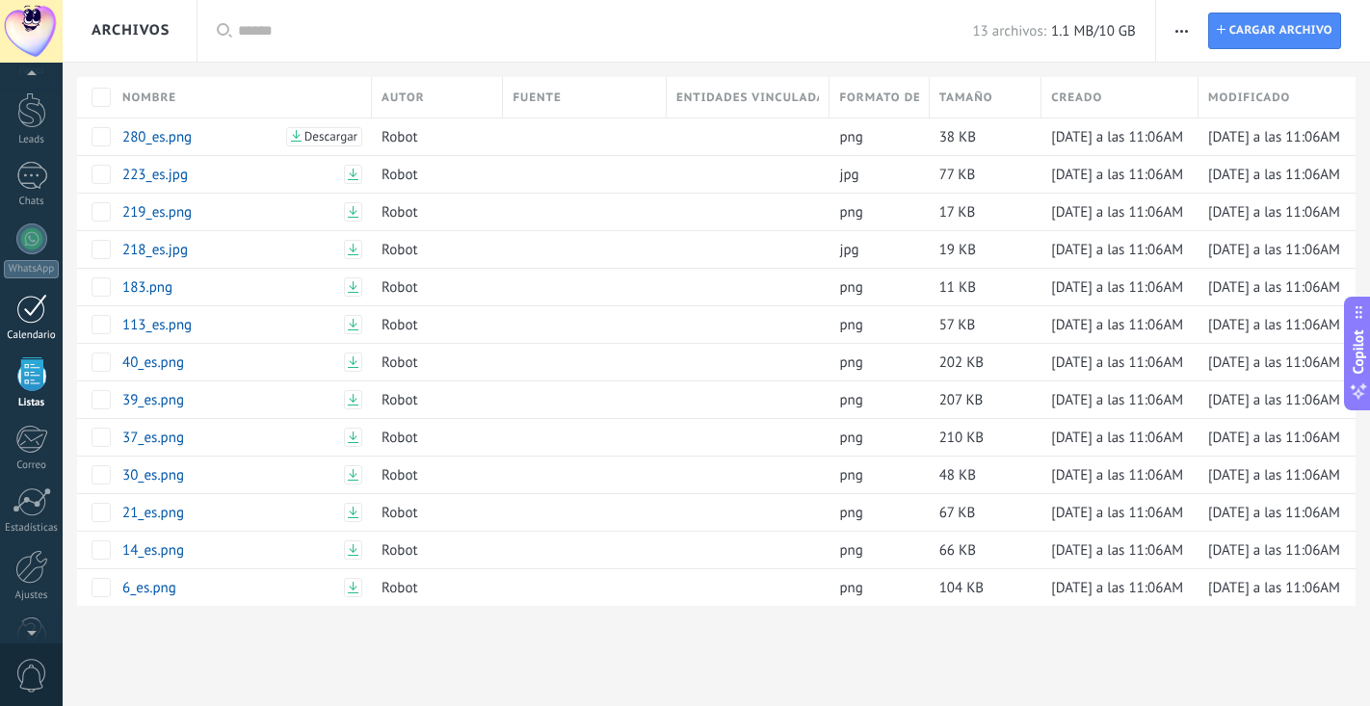
click at [33, 327] on link "Calendario" at bounding box center [31, 318] width 63 height 48
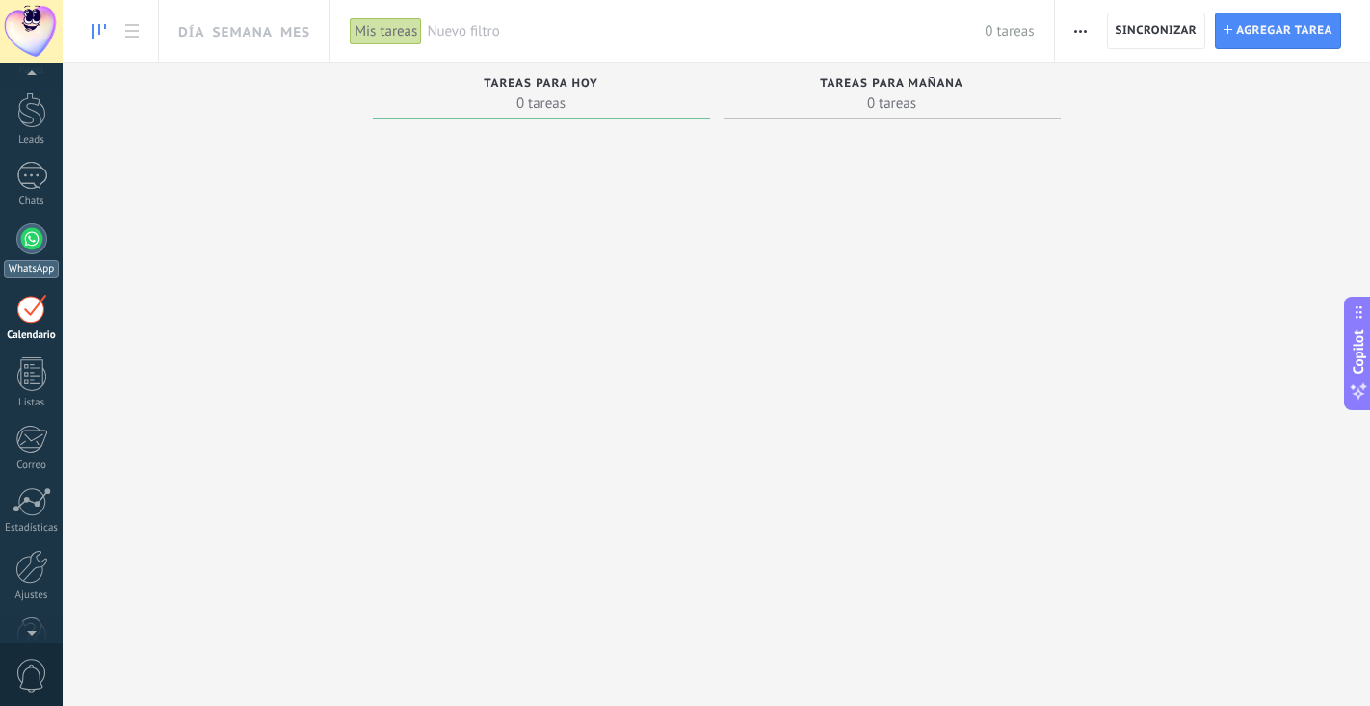
click at [30, 250] on div at bounding box center [31, 238] width 31 height 31
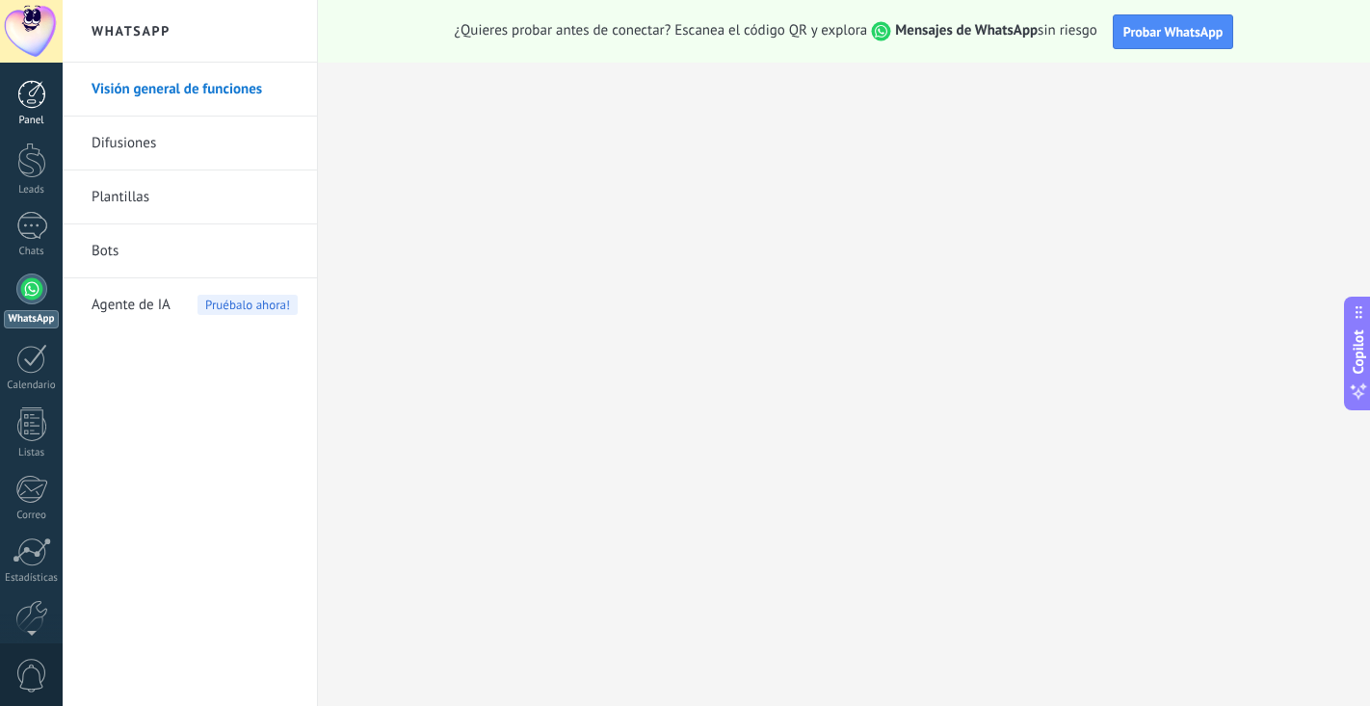
click at [19, 112] on link "Panel" at bounding box center [31, 103] width 63 height 47
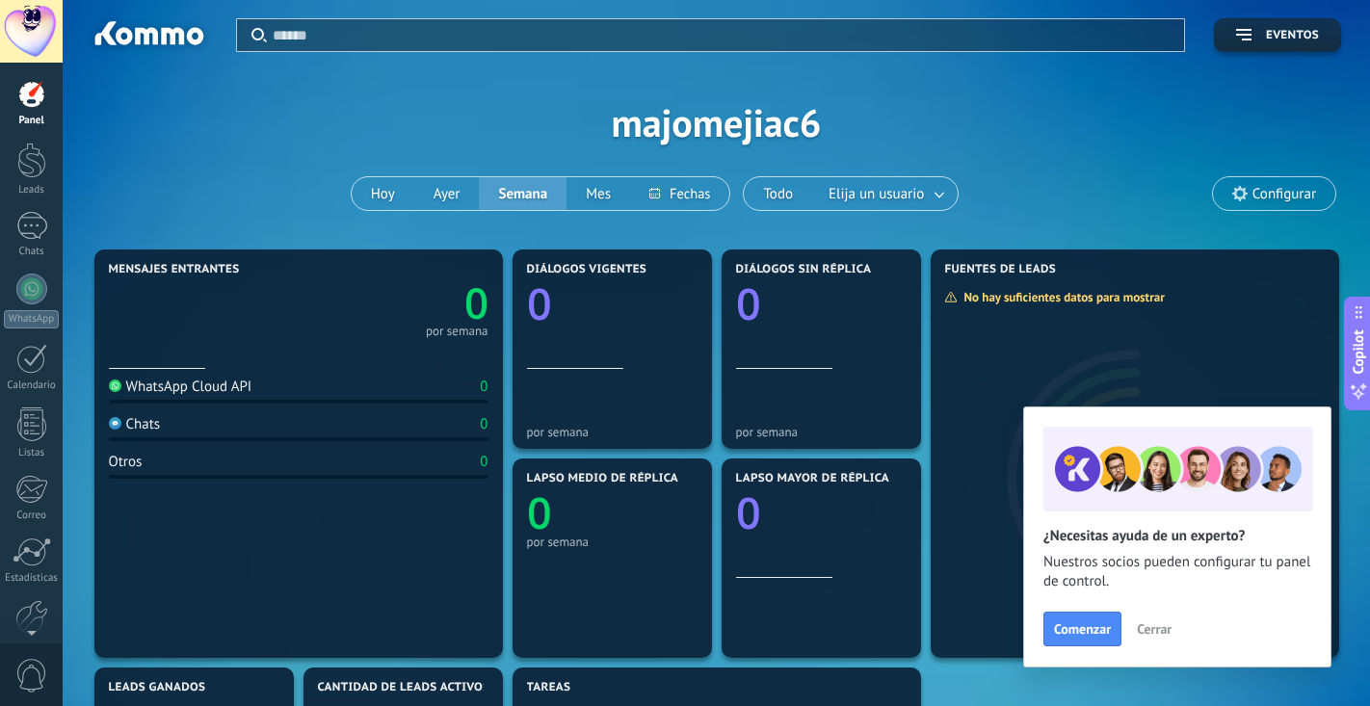
click at [1144, 624] on span "Cerrar" at bounding box center [1154, 628] width 35 height 13
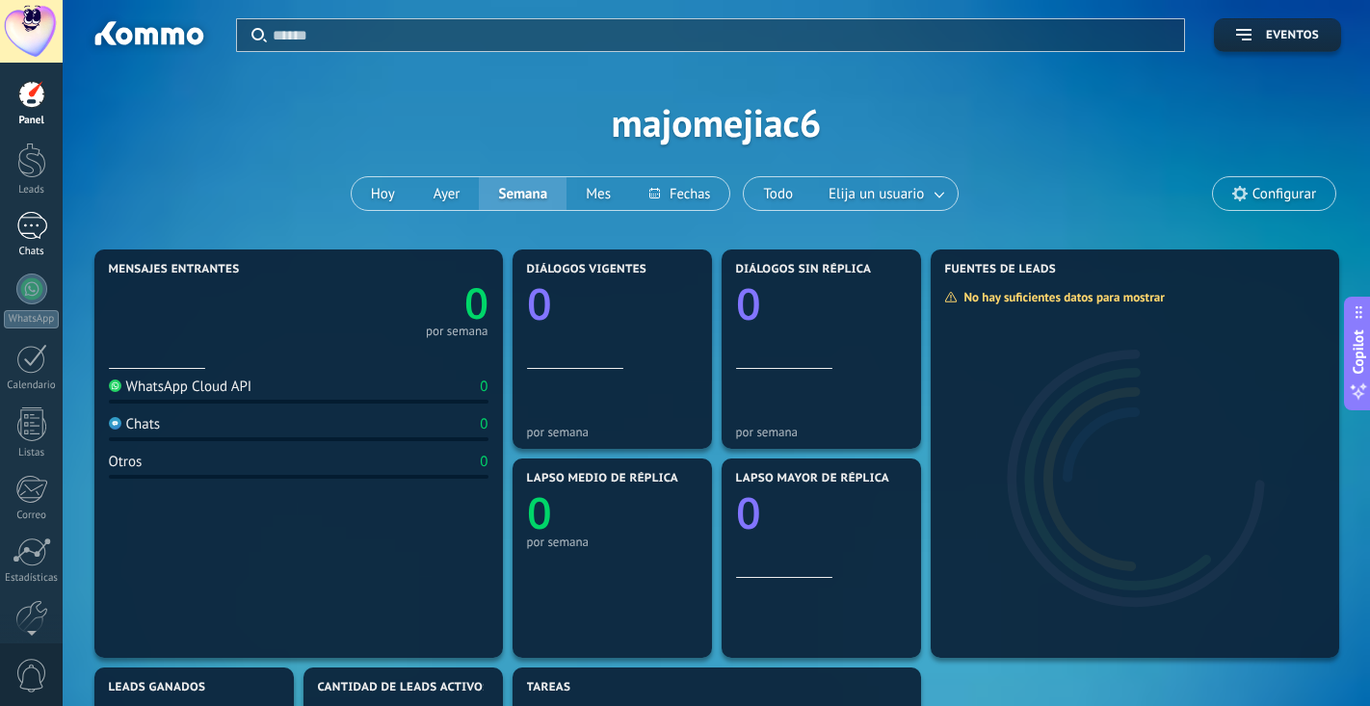
click at [36, 231] on div at bounding box center [31, 226] width 31 height 28
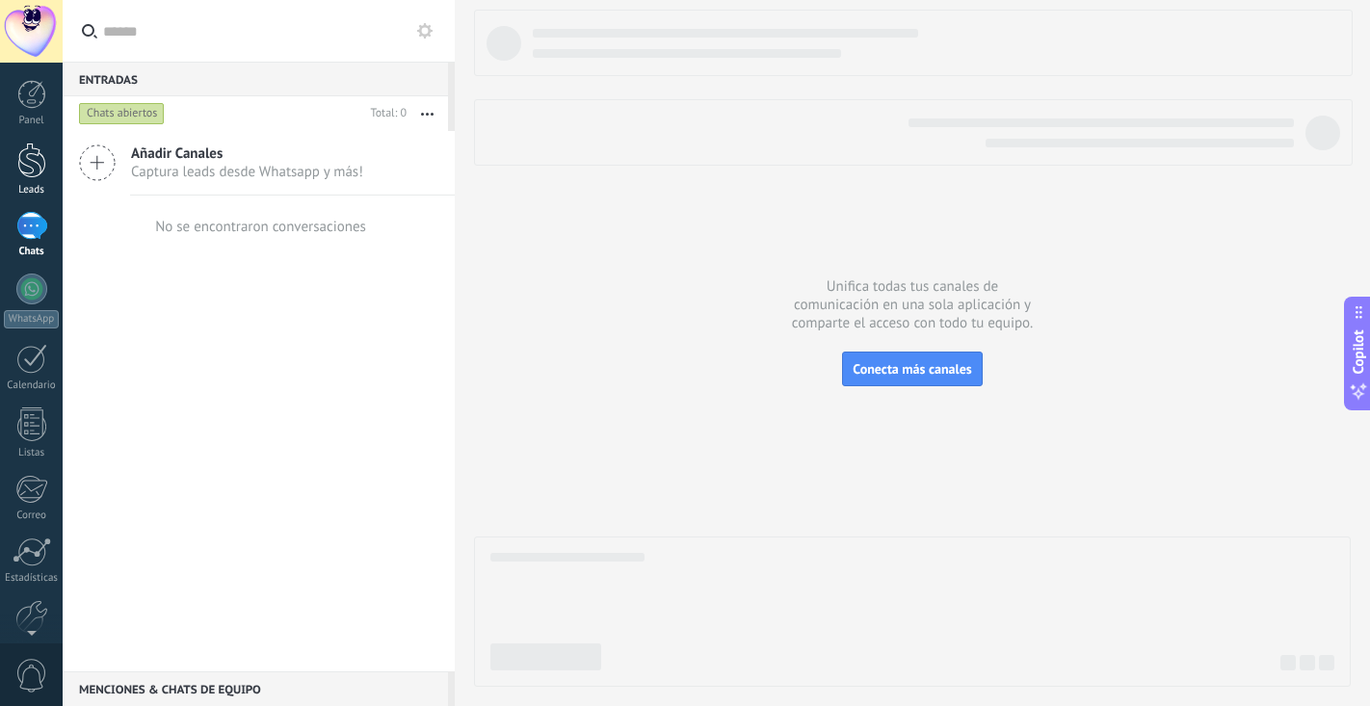
click at [25, 176] on div at bounding box center [31, 161] width 29 height 36
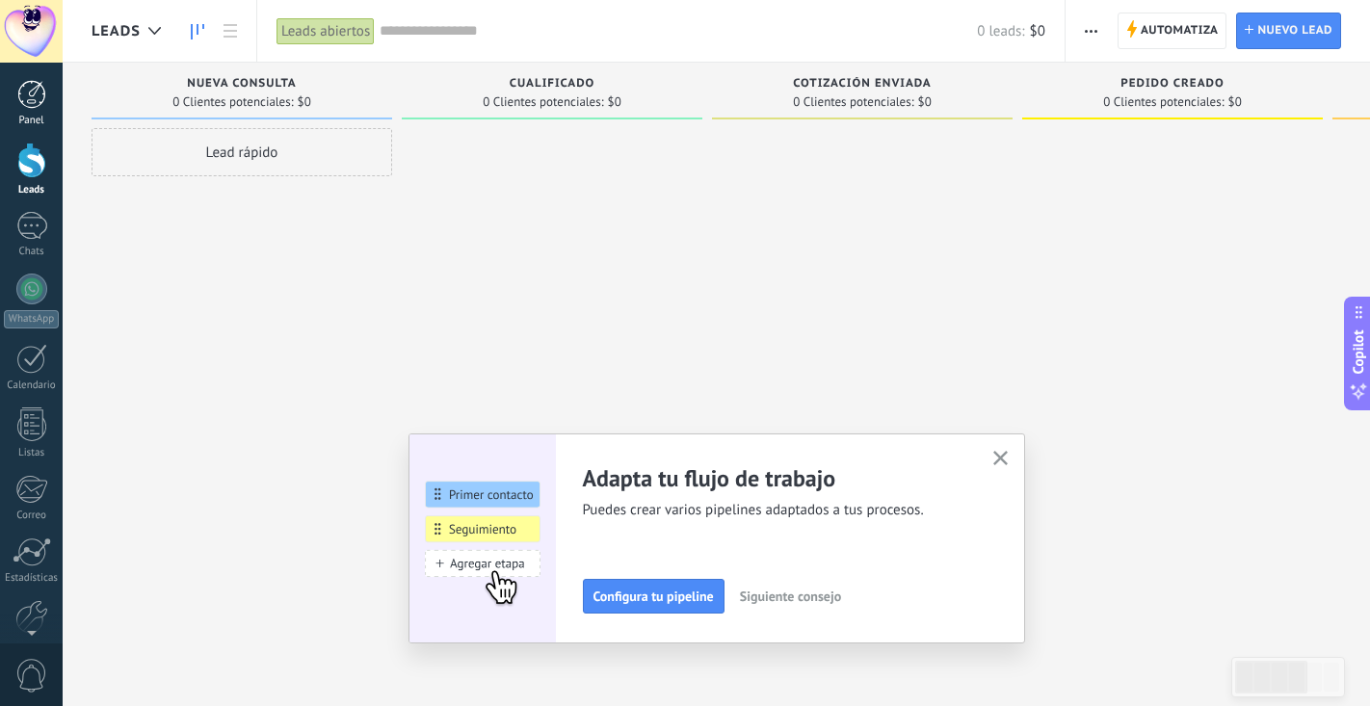
click at [27, 108] on div at bounding box center [31, 94] width 29 height 29
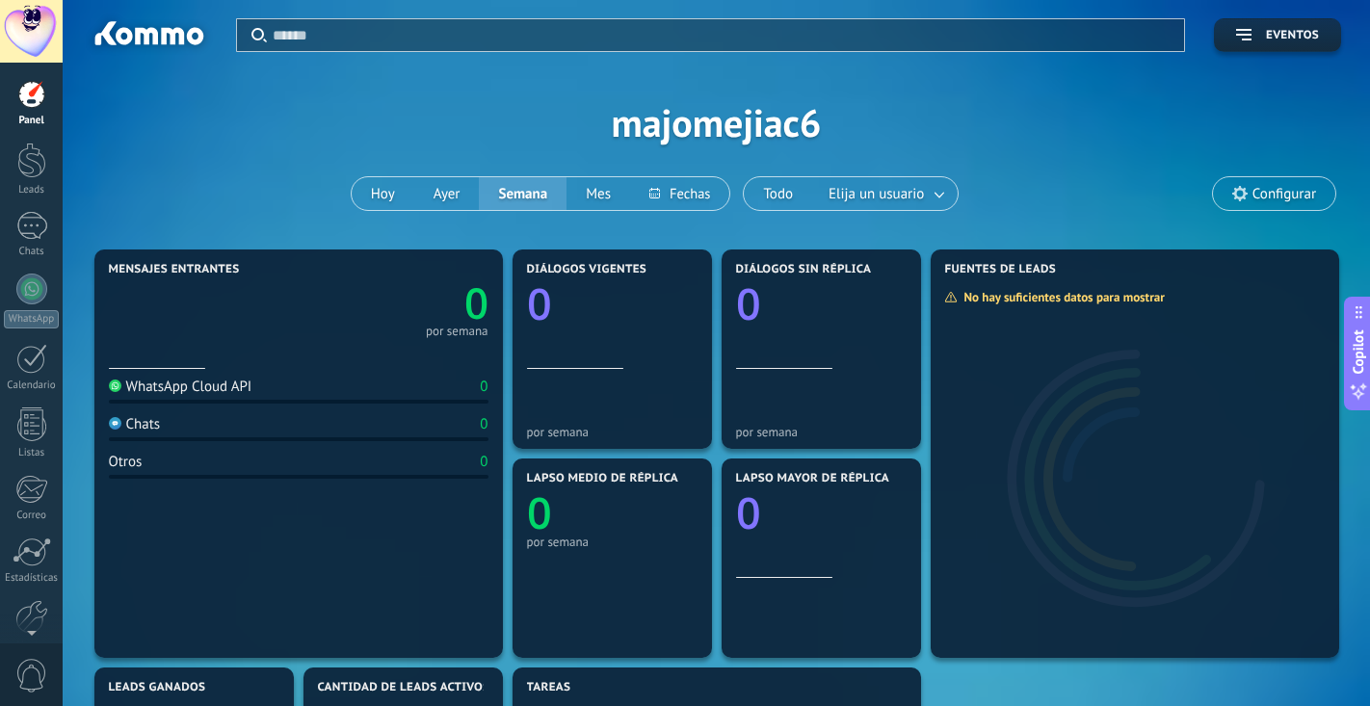
click at [1252, 197] on span "Configurar" at bounding box center [1284, 194] width 64 height 16
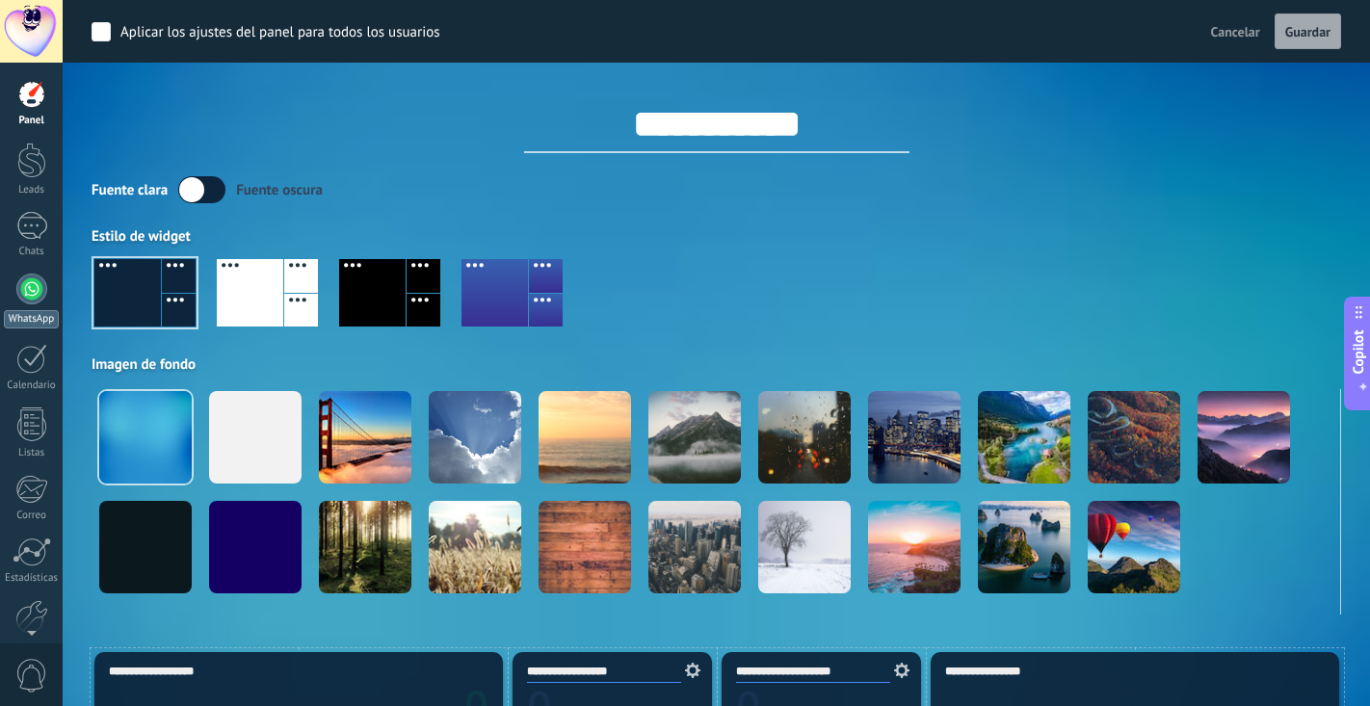
click at [38, 300] on div at bounding box center [31, 289] width 31 height 31
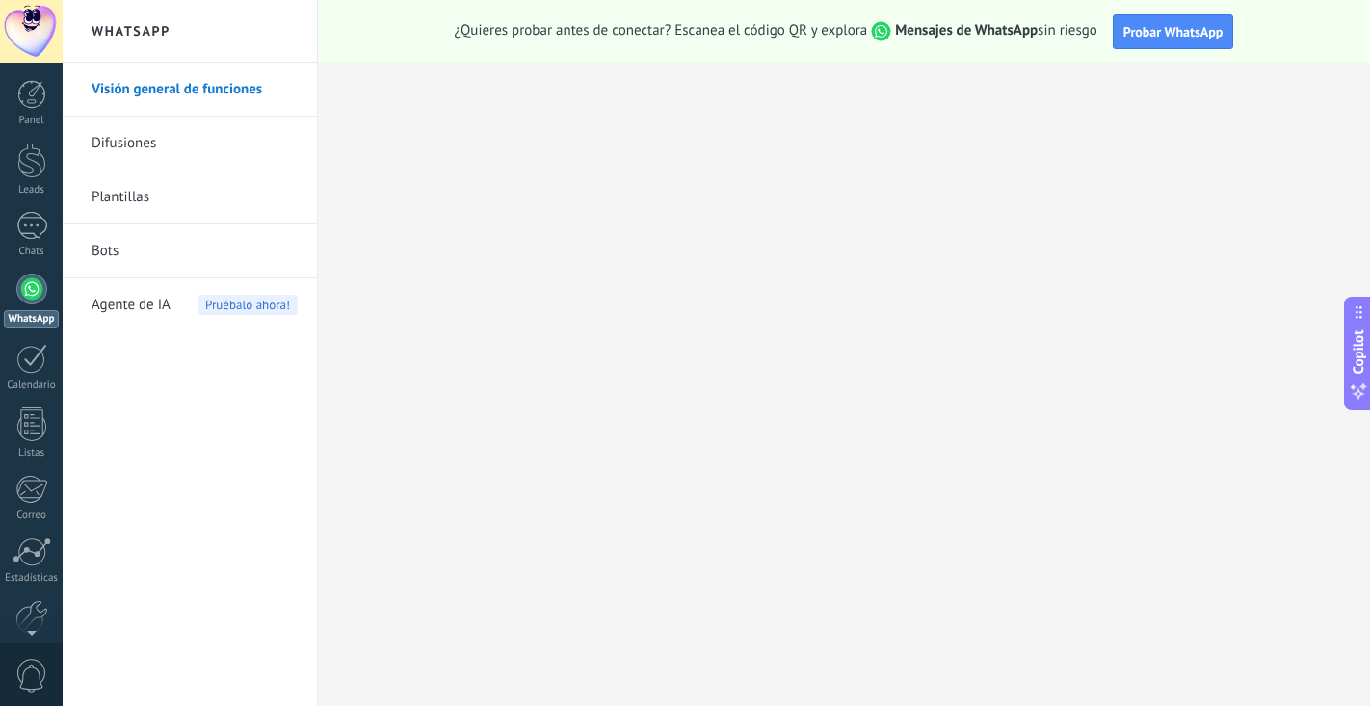
click at [136, 37] on h2 "WhatsApp" at bounding box center [190, 31] width 206 height 63
click at [206, 141] on link "Difusiones" at bounding box center [195, 144] width 206 height 54
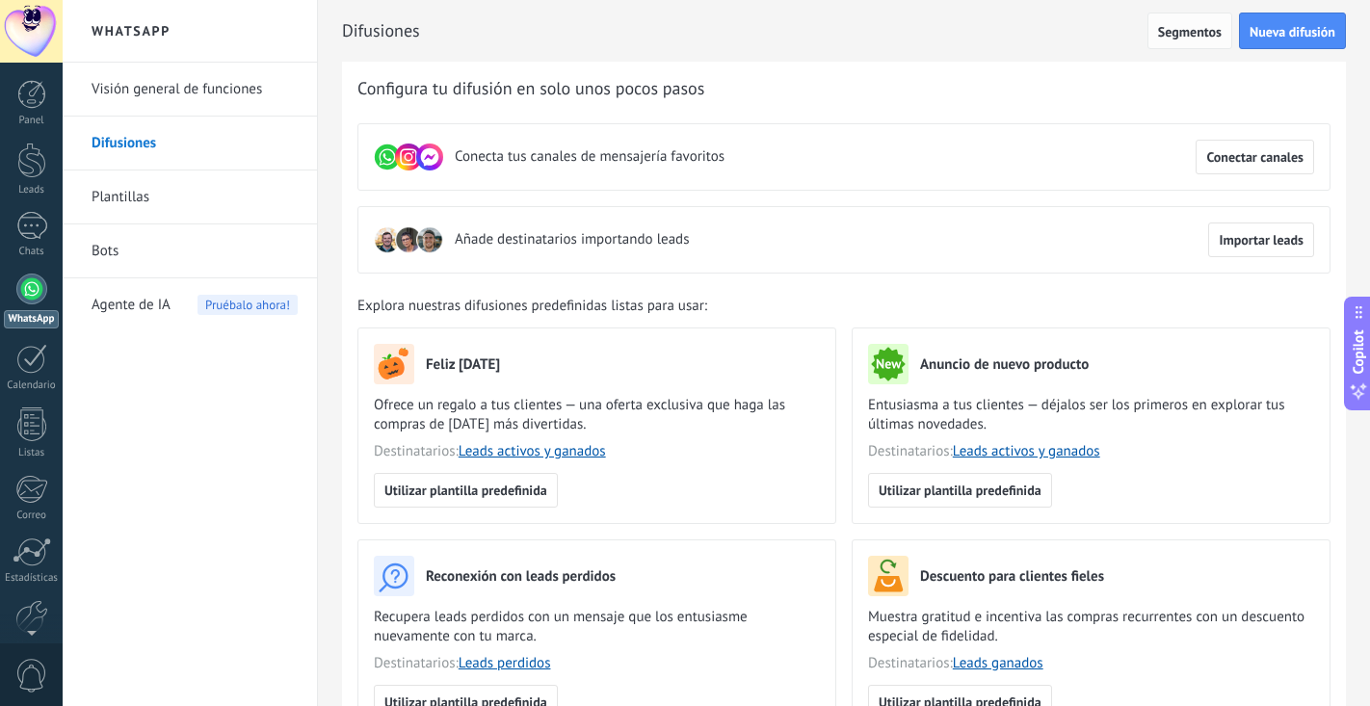
click at [1209, 33] on span "Segmentos" at bounding box center [1190, 31] width 64 height 13
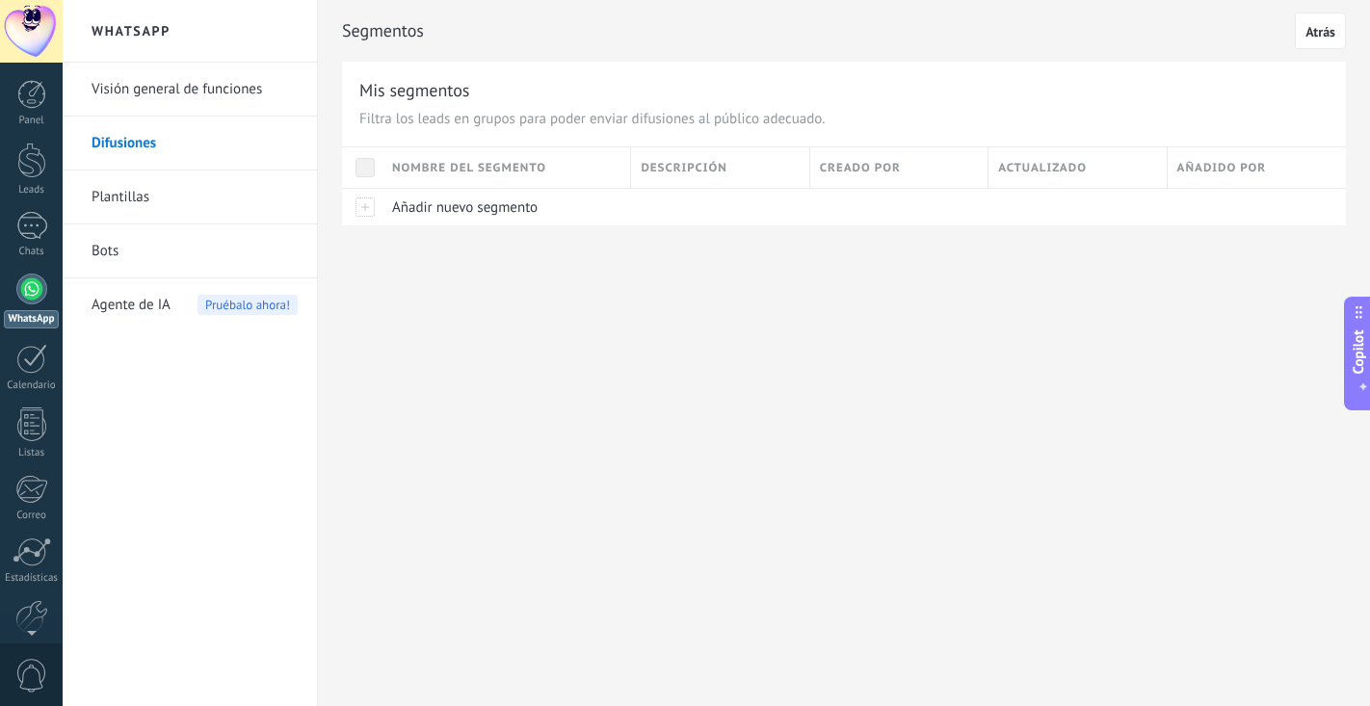
click at [149, 179] on link "Plantillas" at bounding box center [195, 197] width 206 height 54
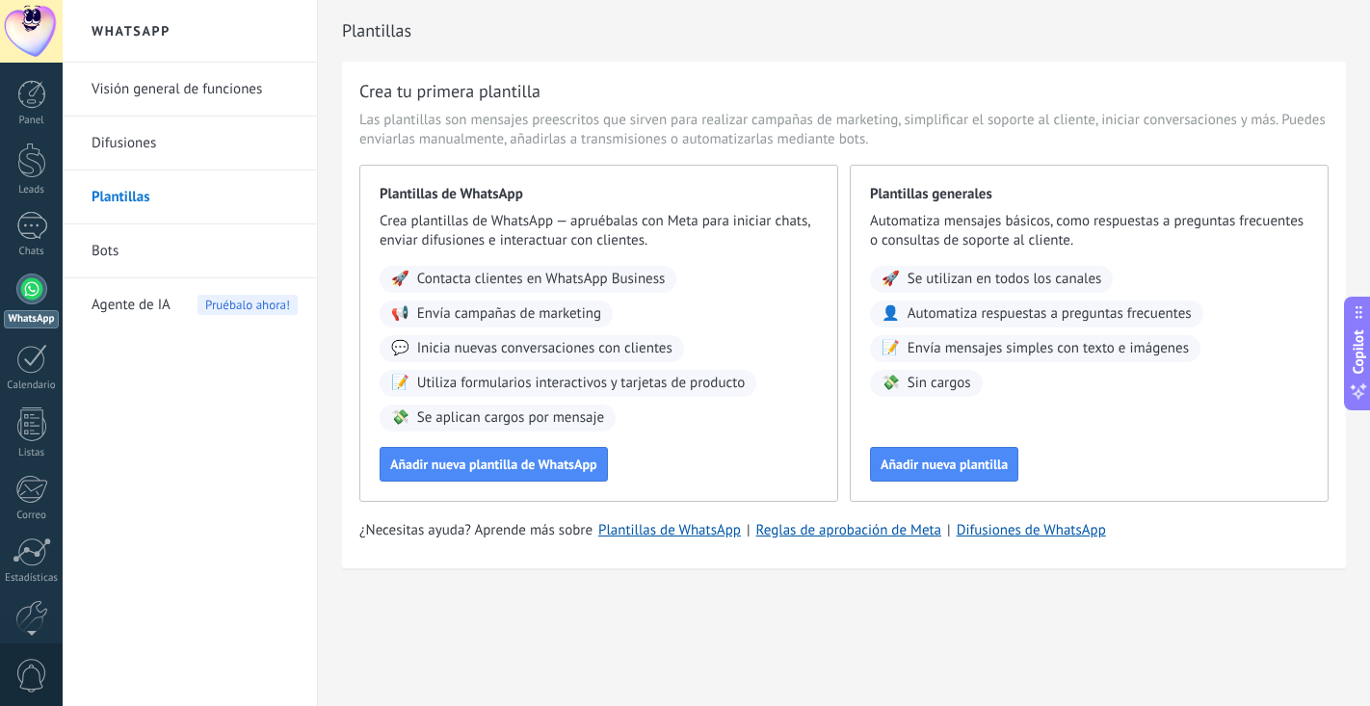
click at [205, 257] on link "Bots" at bounding box center [195, 251] width 206 height 54
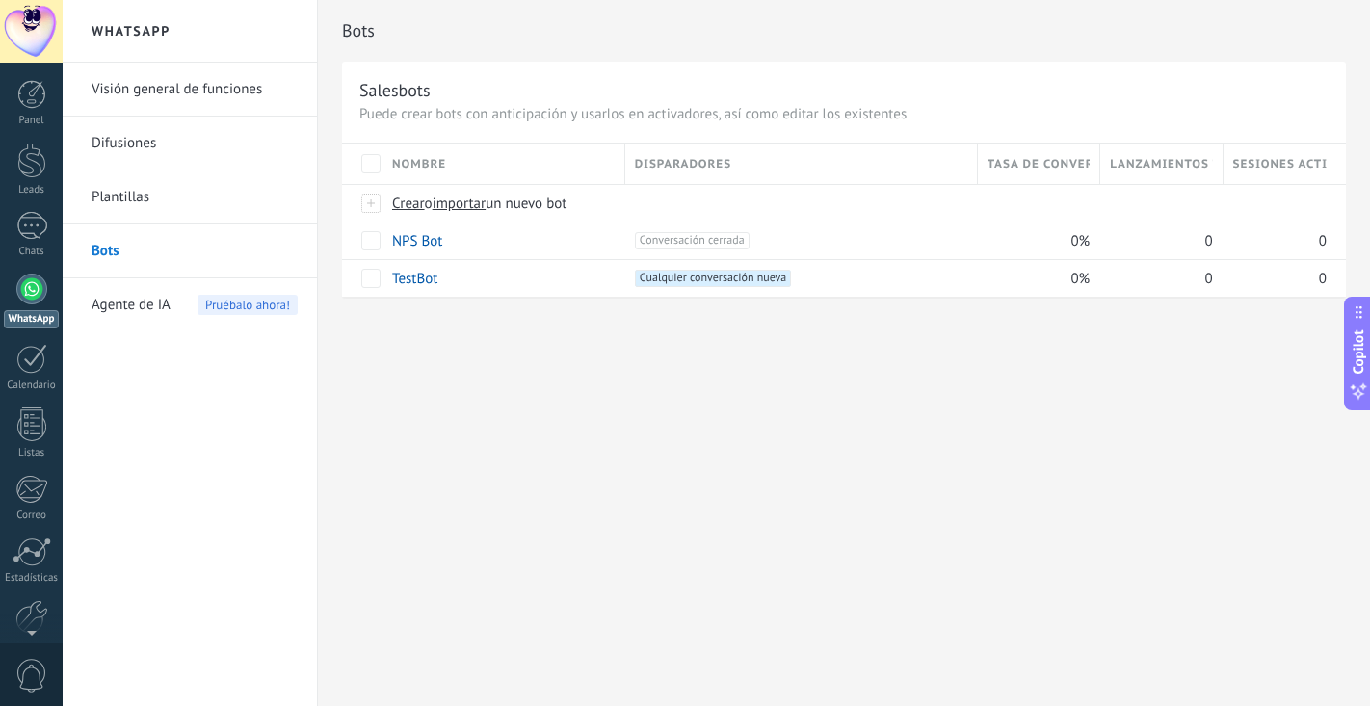
click at [155, 303] on span "Agente de IA" at bounding box center [131, 305] width 79 height 54
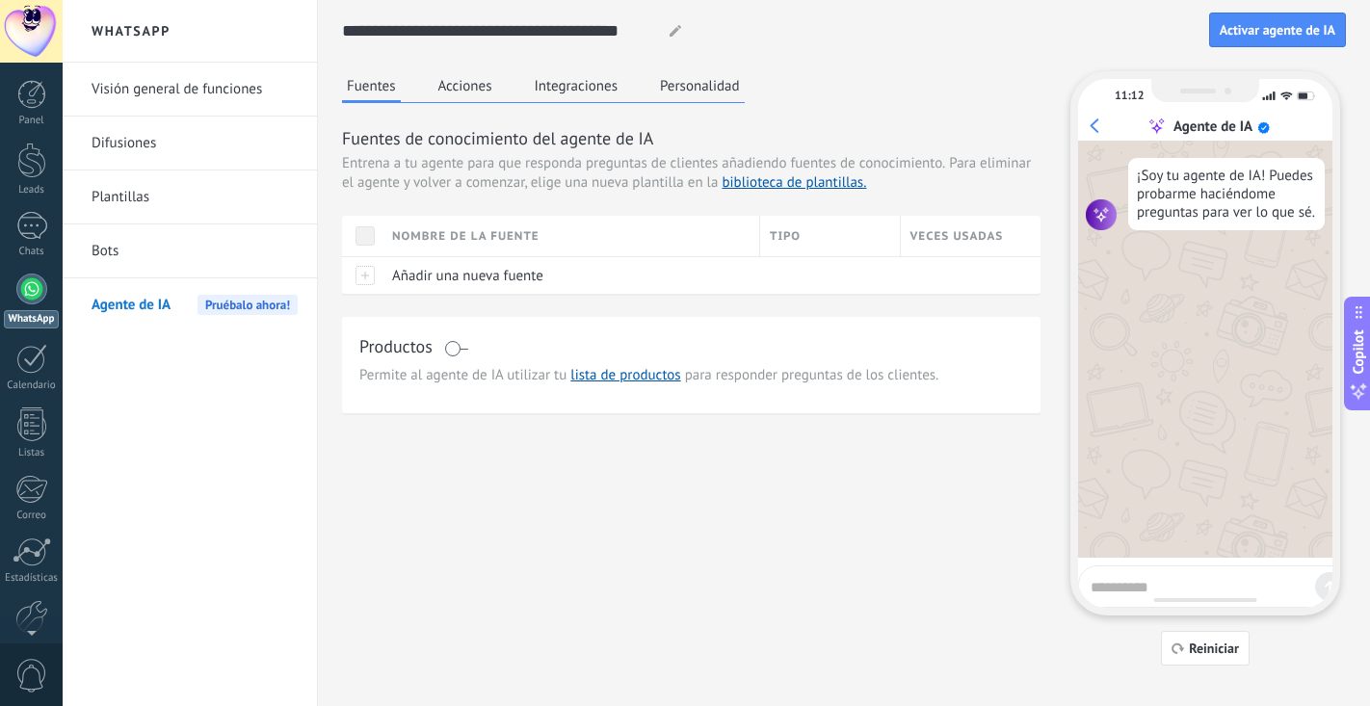
click at [149, 101] on link "Visión general de funciones" at bounding box center [195, 90] width 206 height 54
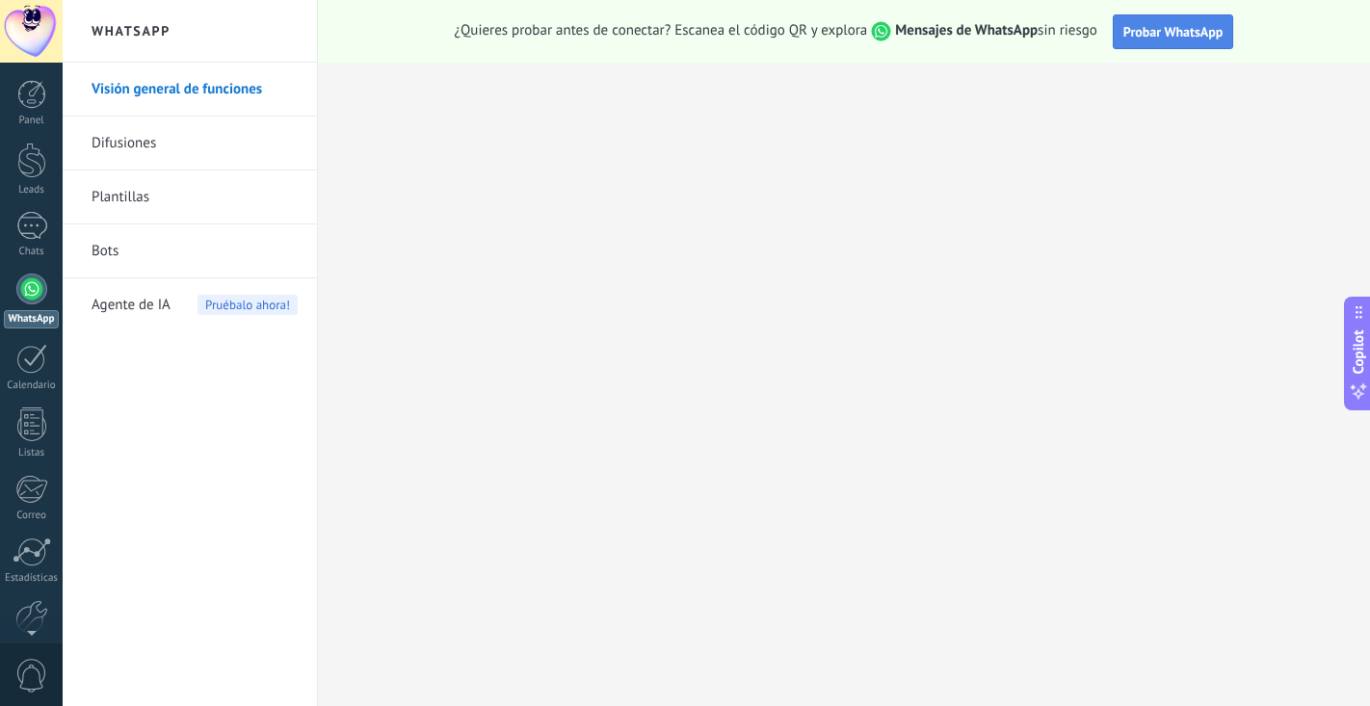
click at [1164, 28] on span "Probar WhatsApp" at bounding box center [1173, 31] width 100 height 17
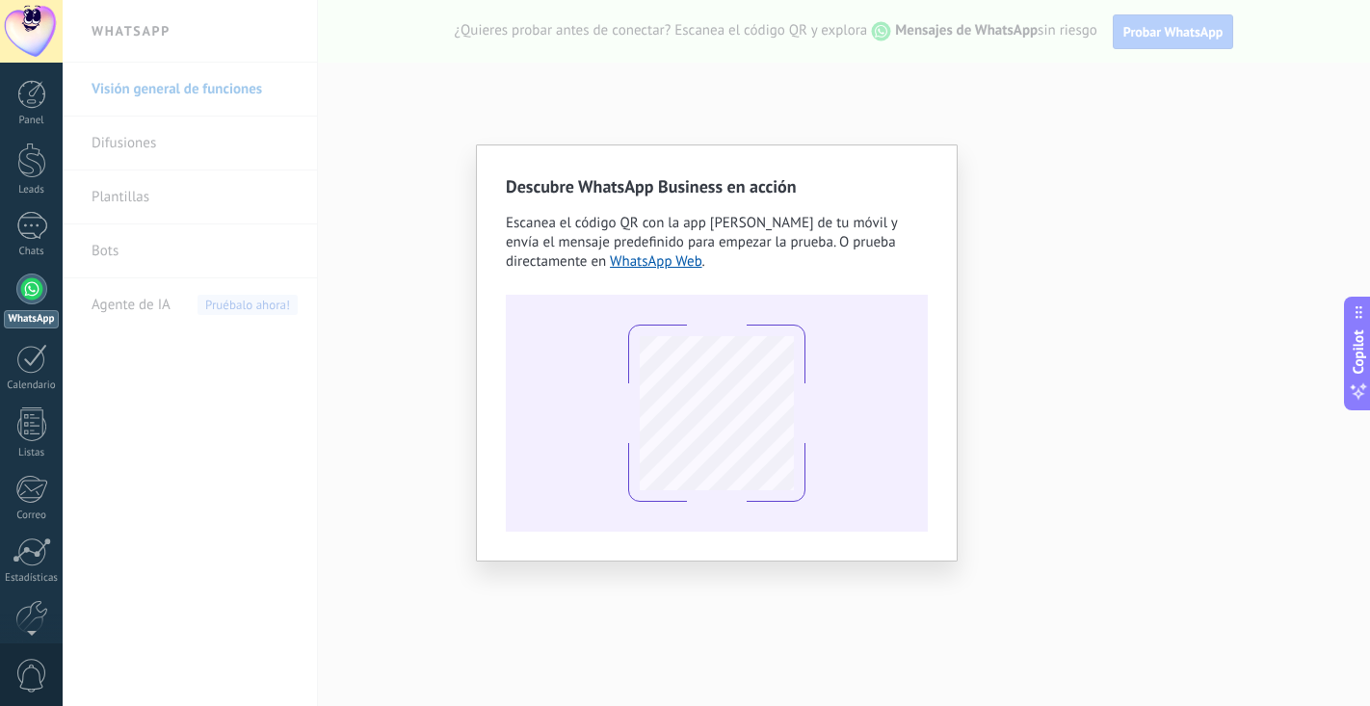
click at [1179, 422] on div "Descubre WhatsApp Business en acción Escanea el código QR con la app [PERSON_NA…" at bounding box center [716, 353] width 1307 height 706
